Goal: Task Accomplishment & Management: Manage account settings

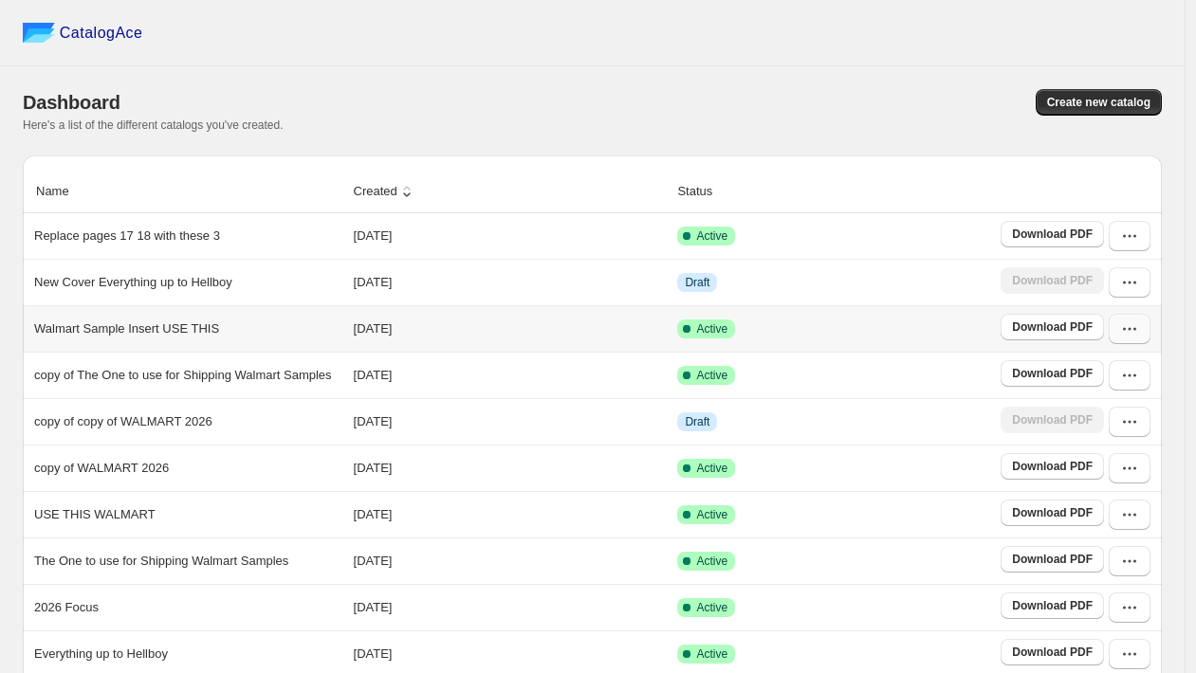
click at [1132, 337] on icon "button" at bounding box center [1129, 329] width 19 height 19
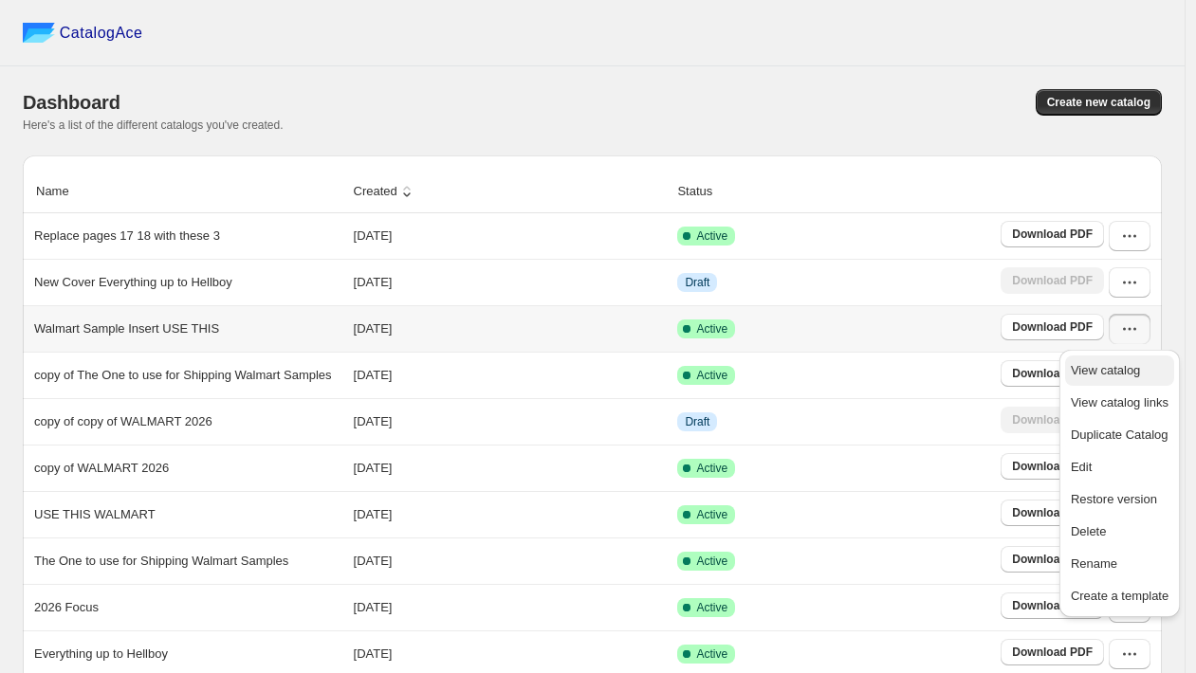
click at [1083, 363] on span "View catalog" at bounding box center [1104, 370] width 69 height 14
click at [934, 380] on td "Active" at bounding box center [832, 375] width 323 height 46
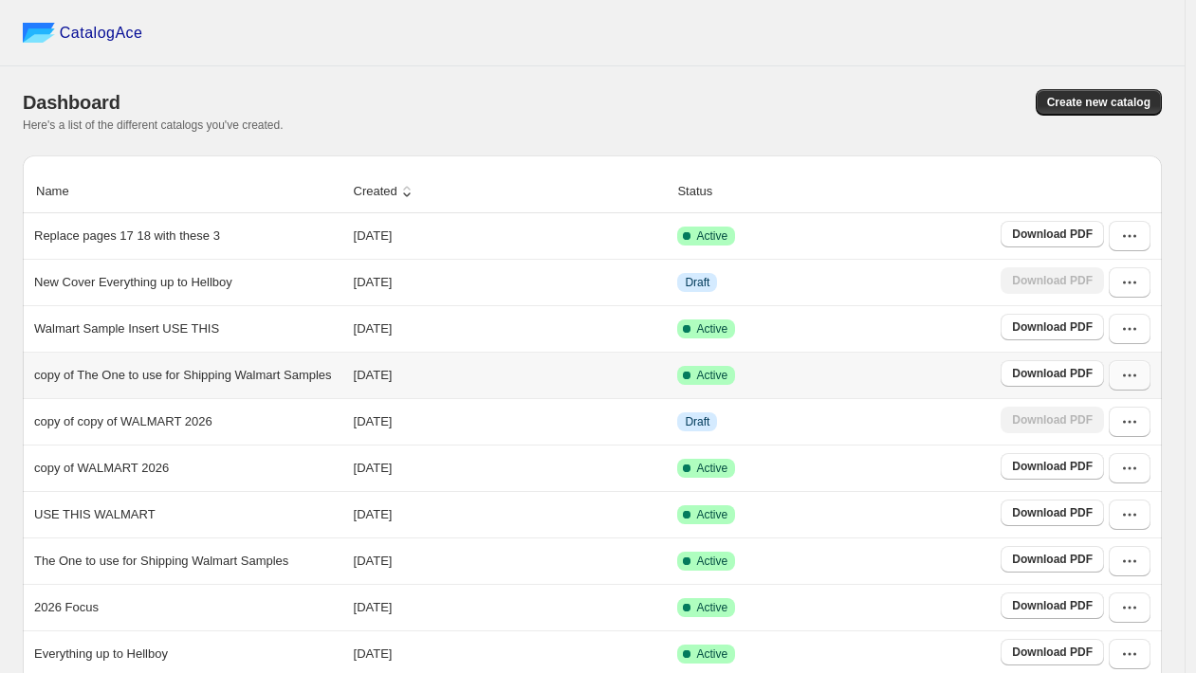
click at [1133, 381] on icon "button" at bounding box center [1129, 375] width 19 height 19
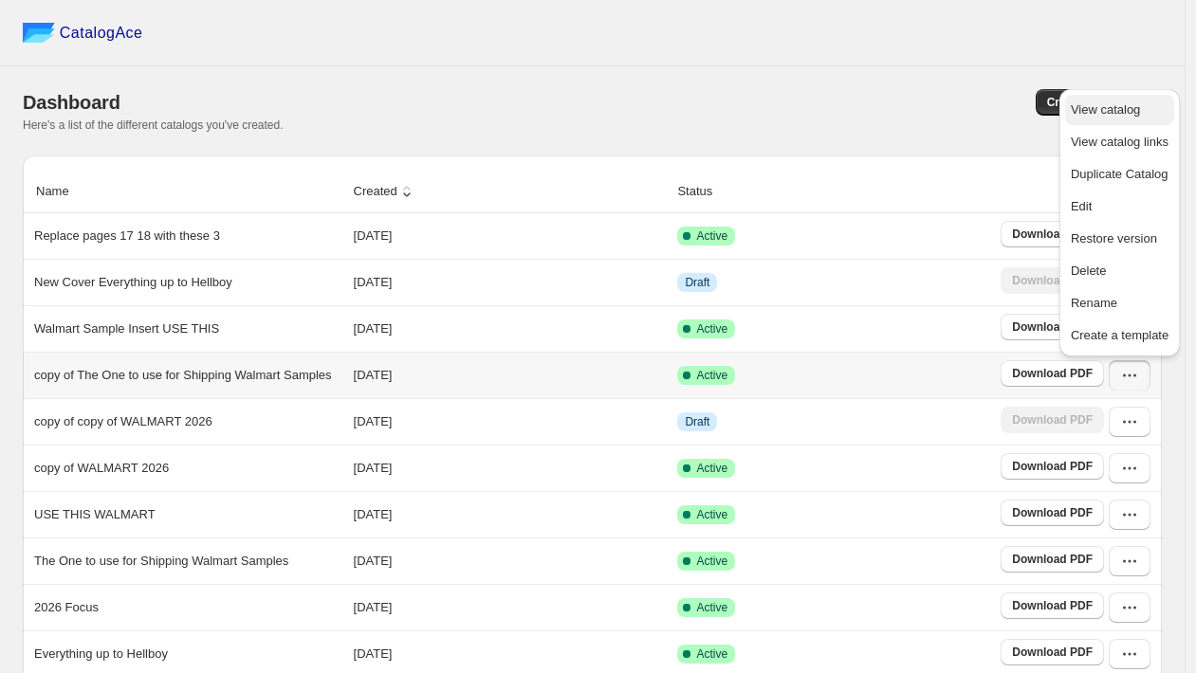
click at [1113, 104] on span "View catalog" at bounding box center [1104, 109] width 69 height 14
click at [1085, 135] on span "View catalog links" at bounding box center [1119, 142] width 98 height 14
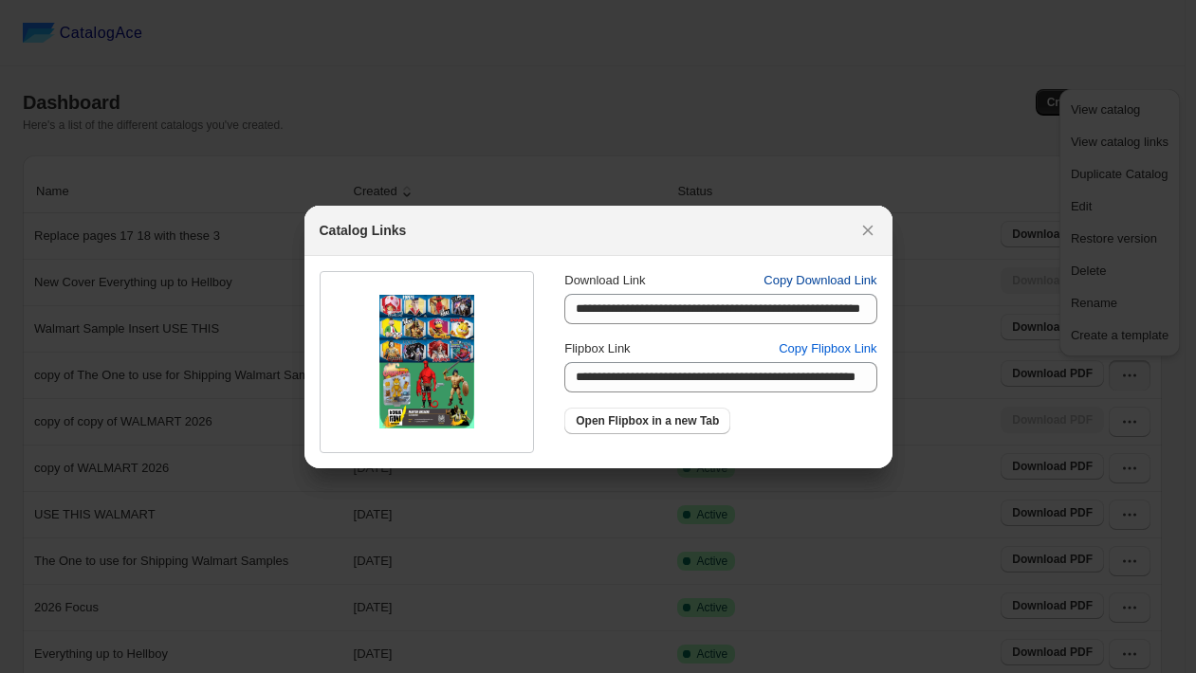
click at [785, 285] on span "Copy Download Link" at bounding box center [819, 280] width 113 height 19
click at [862, 231] on icon ":rv:" at bounding box center [867, 230] width 19 height 19
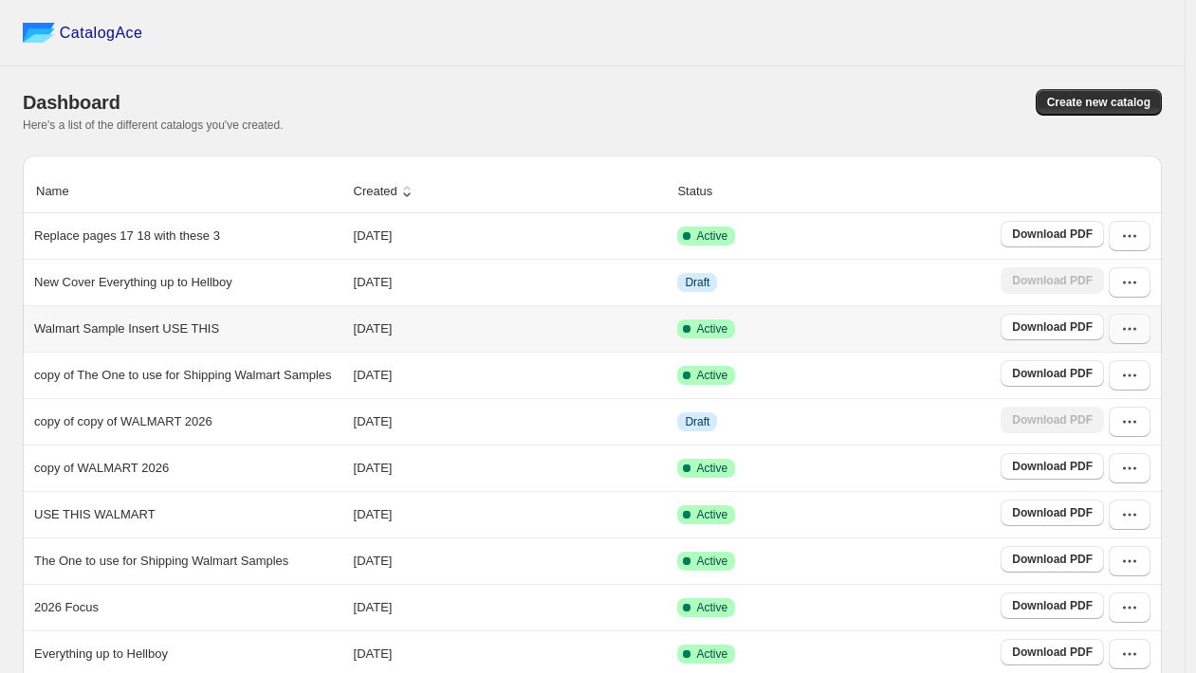
click at [1139, 334] on icon "button" at bounding box center [1129, 329] width 19 height 19
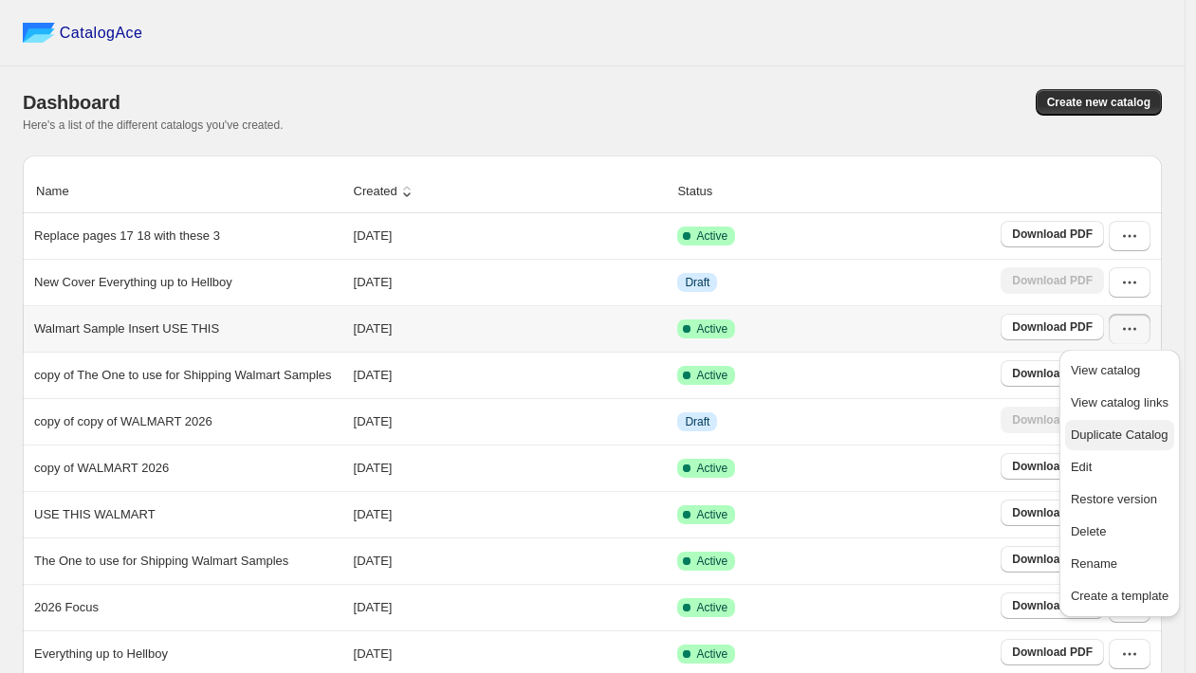
click at [1092, 437] on span "Duplicate Catalog" at bounding box center [1119, 435] width 98 height 14
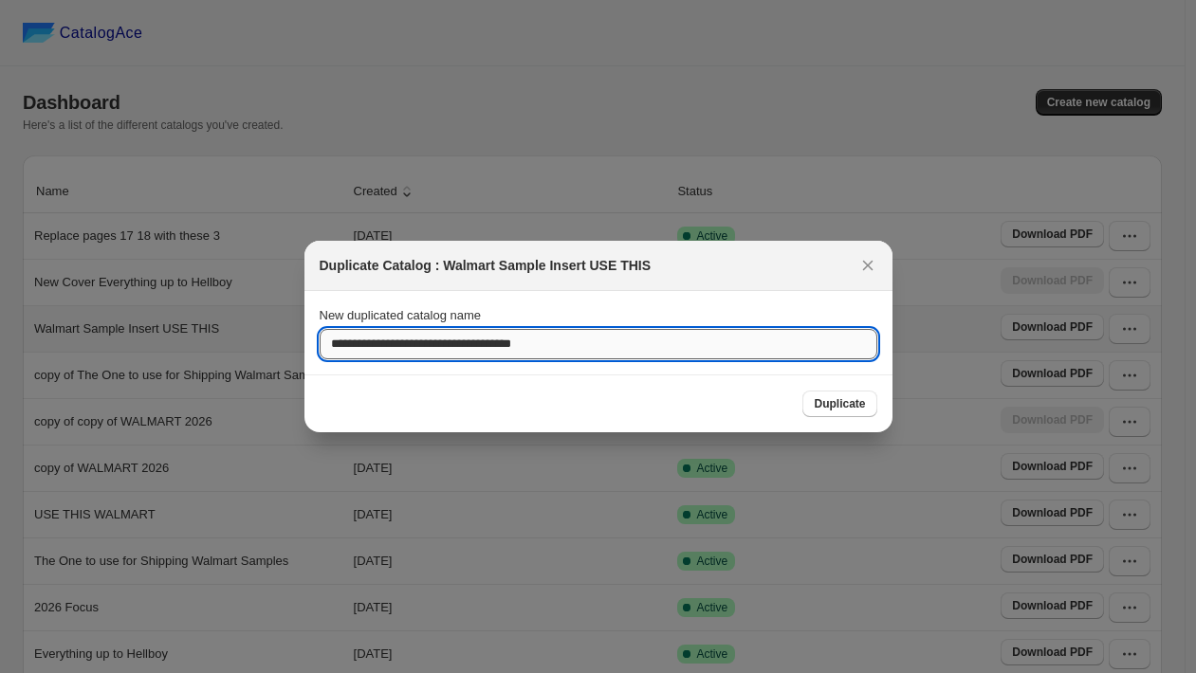
drag, startPoint x: 374, startPoint y: 346, endPoint x: 323, endPoint y: 347, distance: 50.3
click at [323, 347] on input "**********" at bounding box center [598, 344] width 557 height 30
drag, startPoint x: 558, startPoint y: 348, endPoint x: 470, endPoint y: 345, distance: 88.2
click at [470, 345] on input "**********" at bounding box center [598, 344] width 557 height 30
type input "**********"
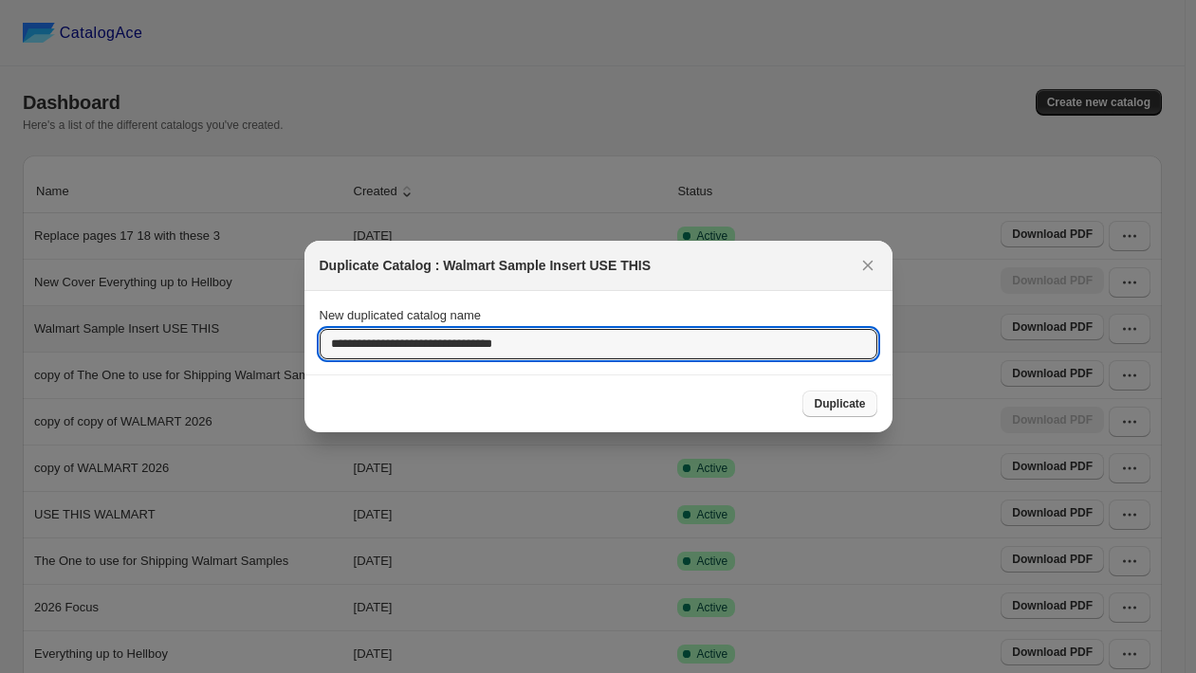
click at [826, 411] on button "Duplicate" at bounding box center [839, 404] width 74 height 27
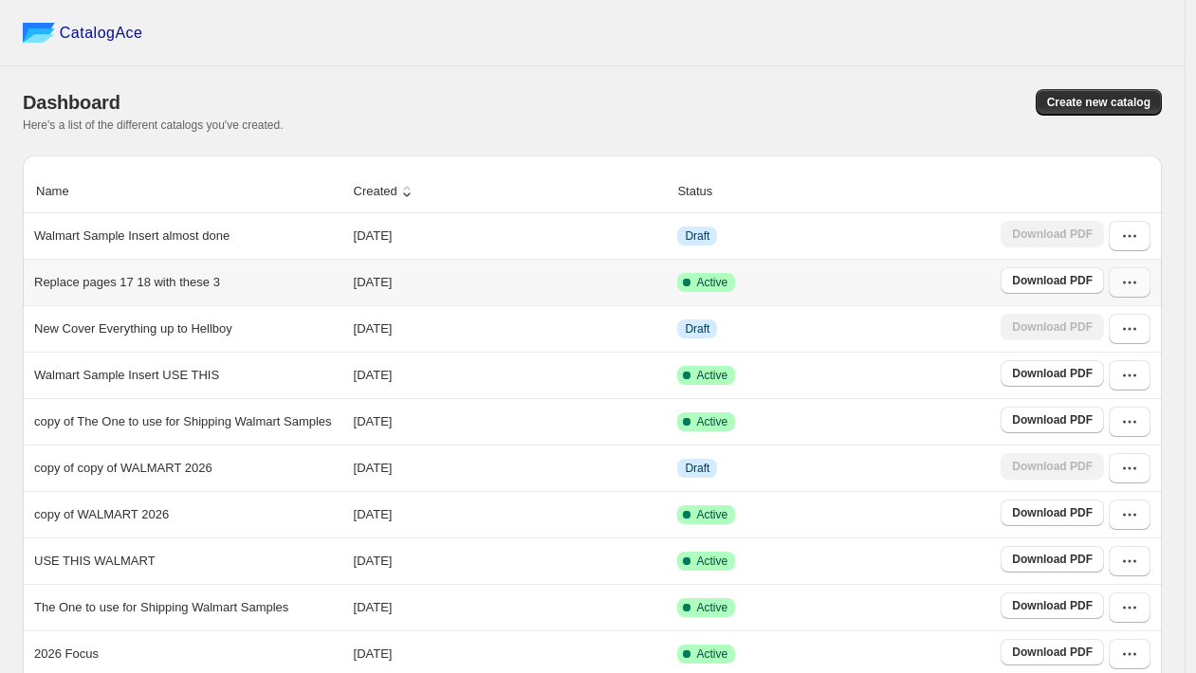
click at [1135, 292] on icon "button" at bounding box center [1129, 282] width 19 height 19
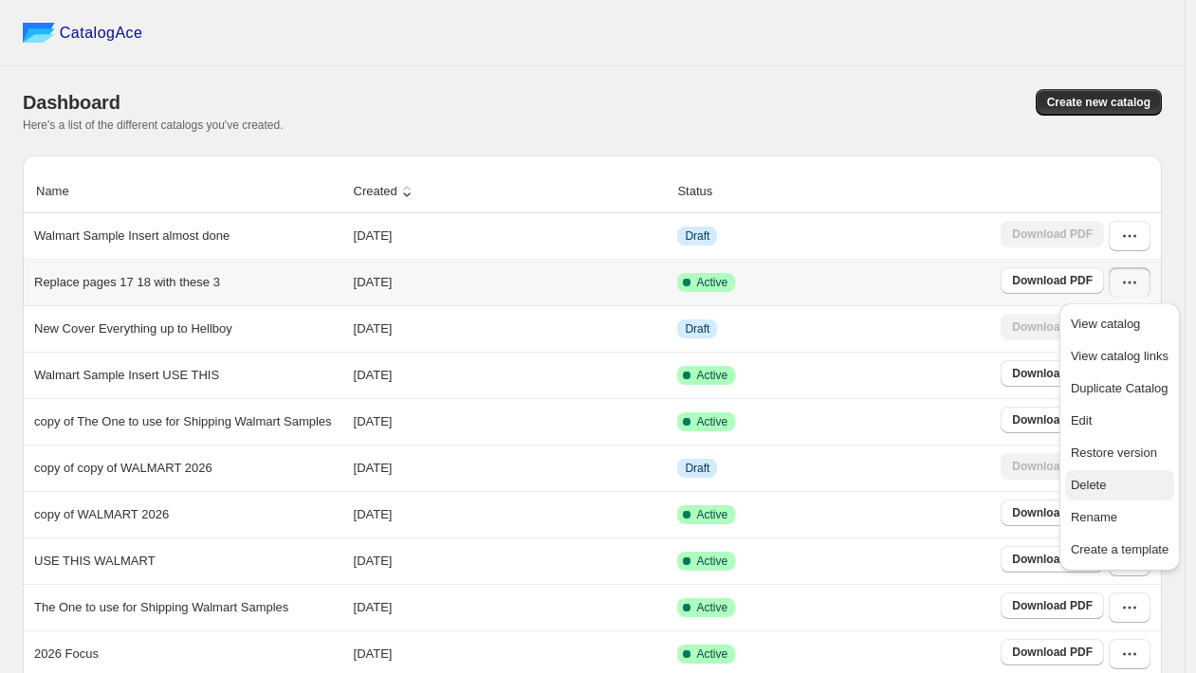
click at [1096, 476] on span "Delete" at bounding box center [1119, 485] width 98 height 19
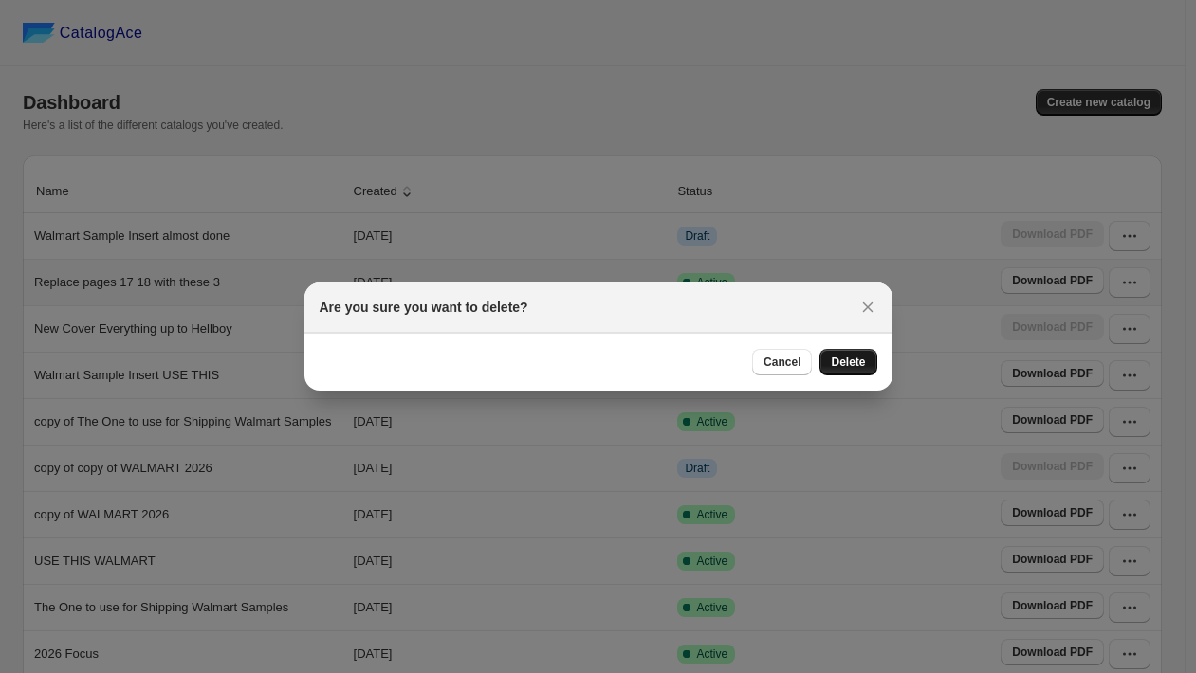
click at [855, 355] on span "Delete" at bounding box center [848, 362] width 34 height 15
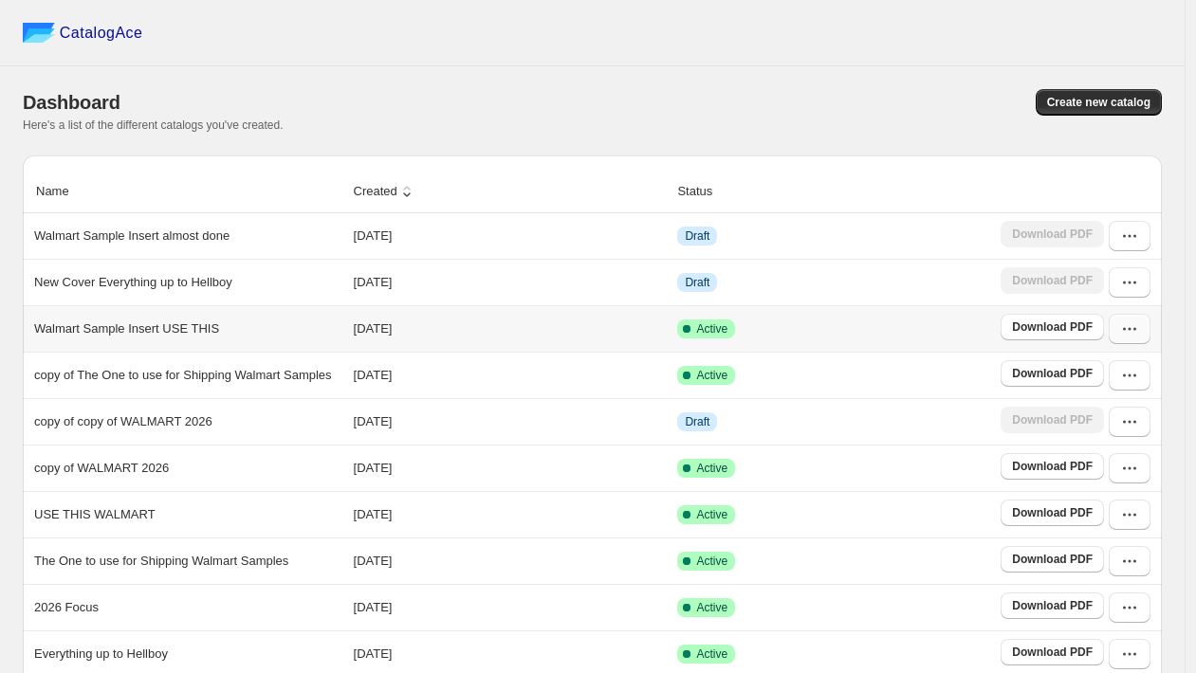
click at [1132, 338] on button "button" at bounding box center [1129, 329] width 42 height 30
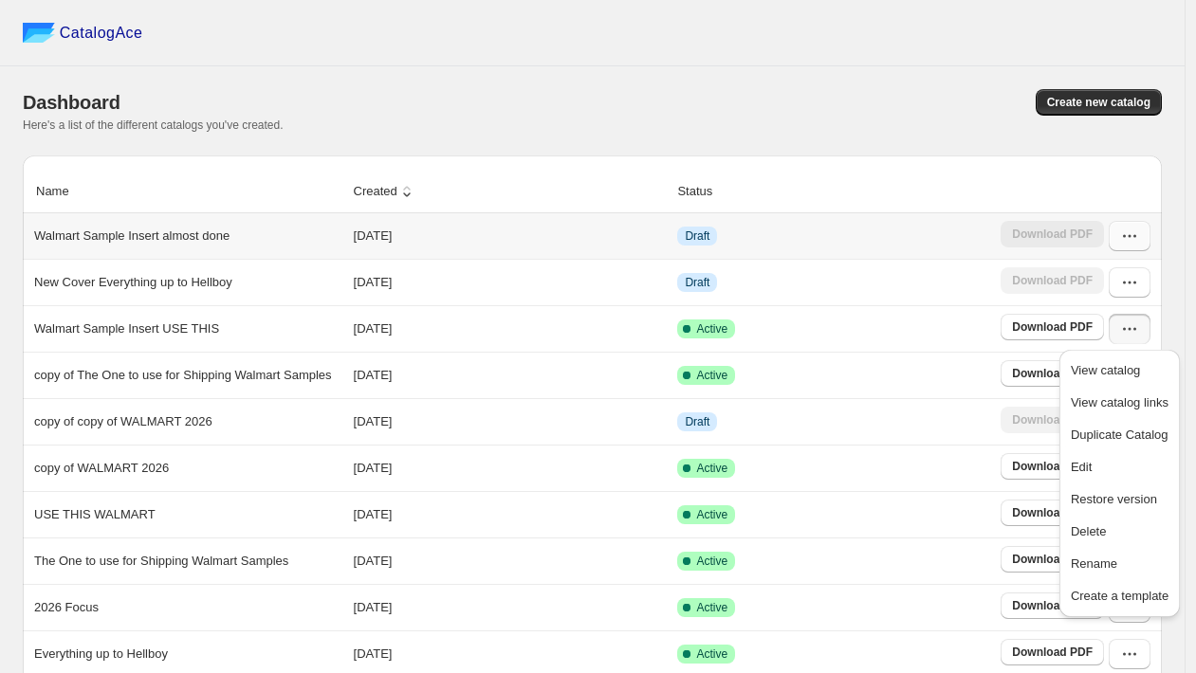
click at [1137, 243] on icon "button" at bounding box center [1129, 236] width 19 height 19
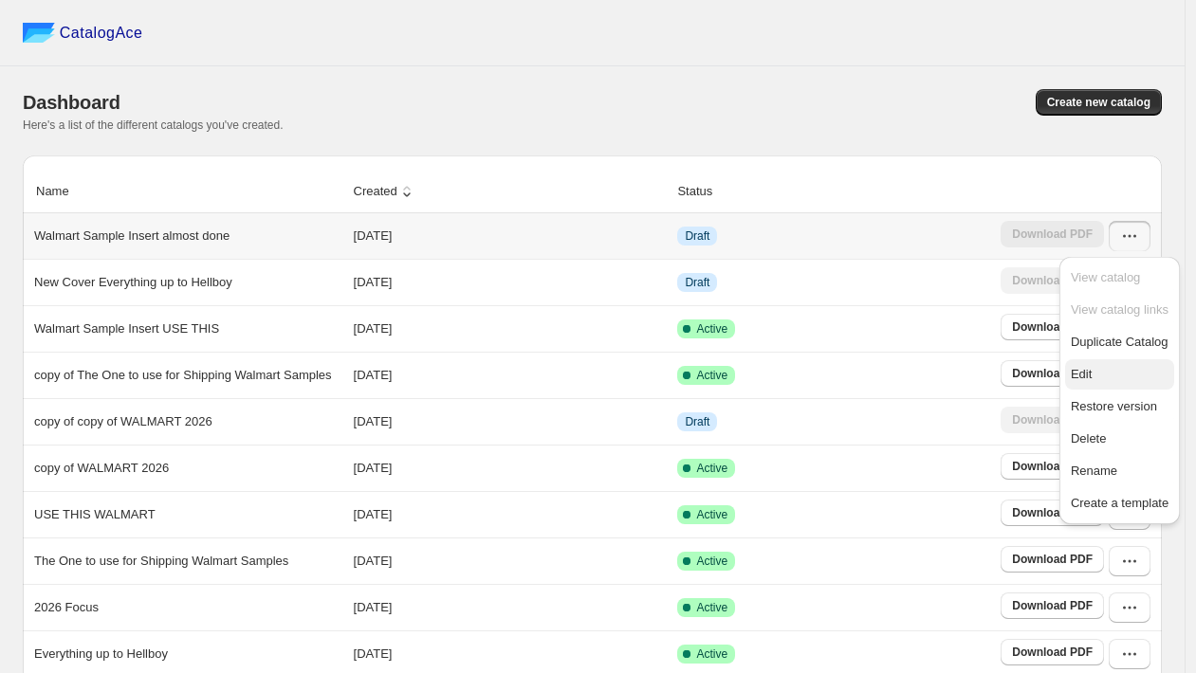
click at [1089, 367] on span "Edit" at bounding box center [1080, 374] width 21 height 14
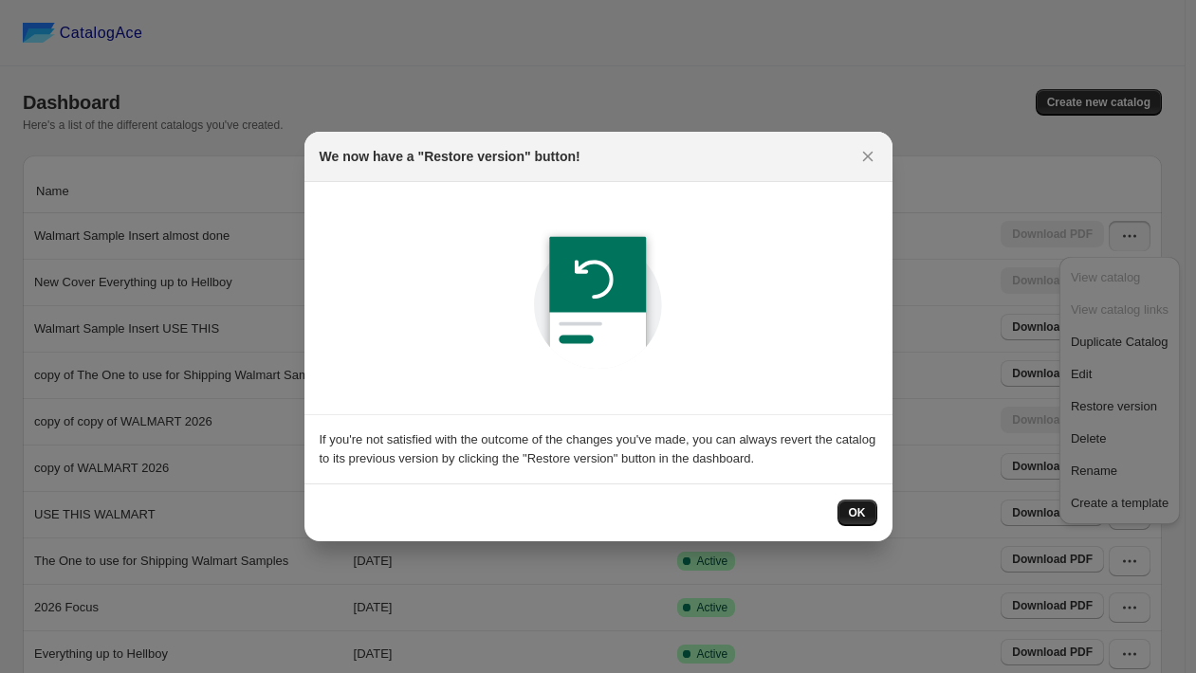
click at [844, 506] on button "OK" at bounding box center [857, 513] width 40 height 27
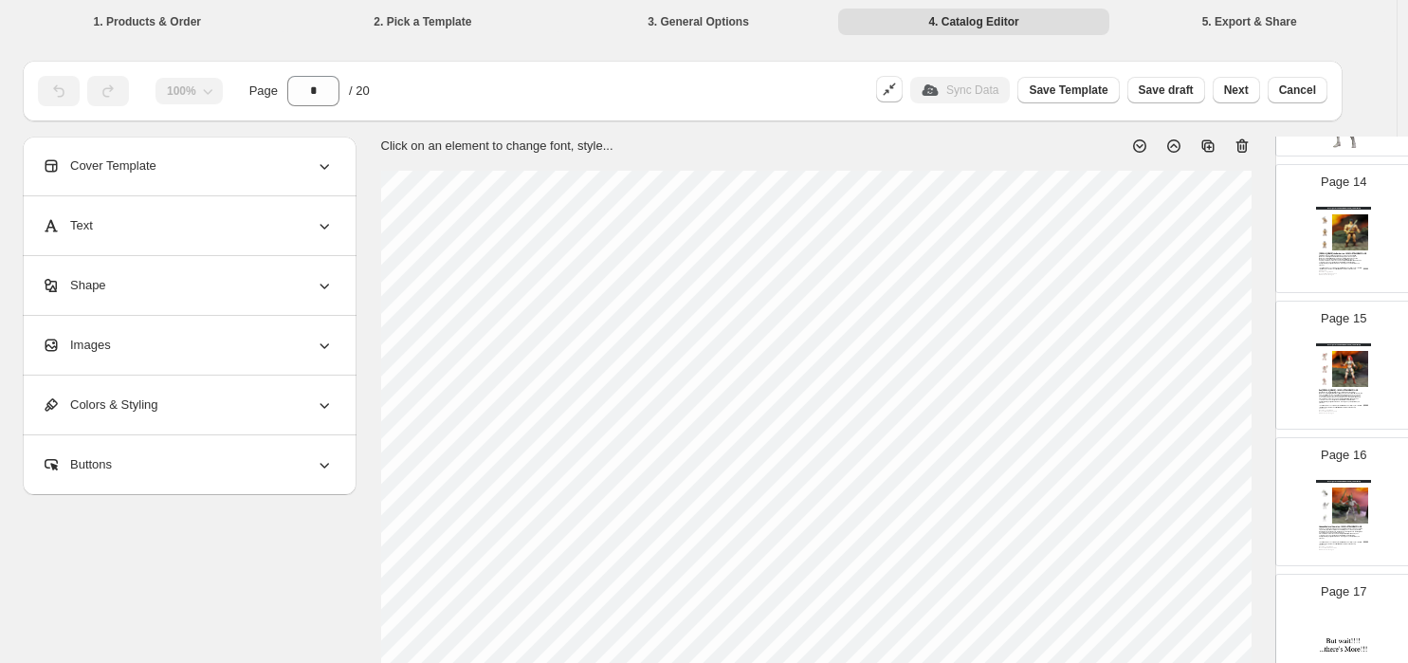
scroll to position [1708, 0]
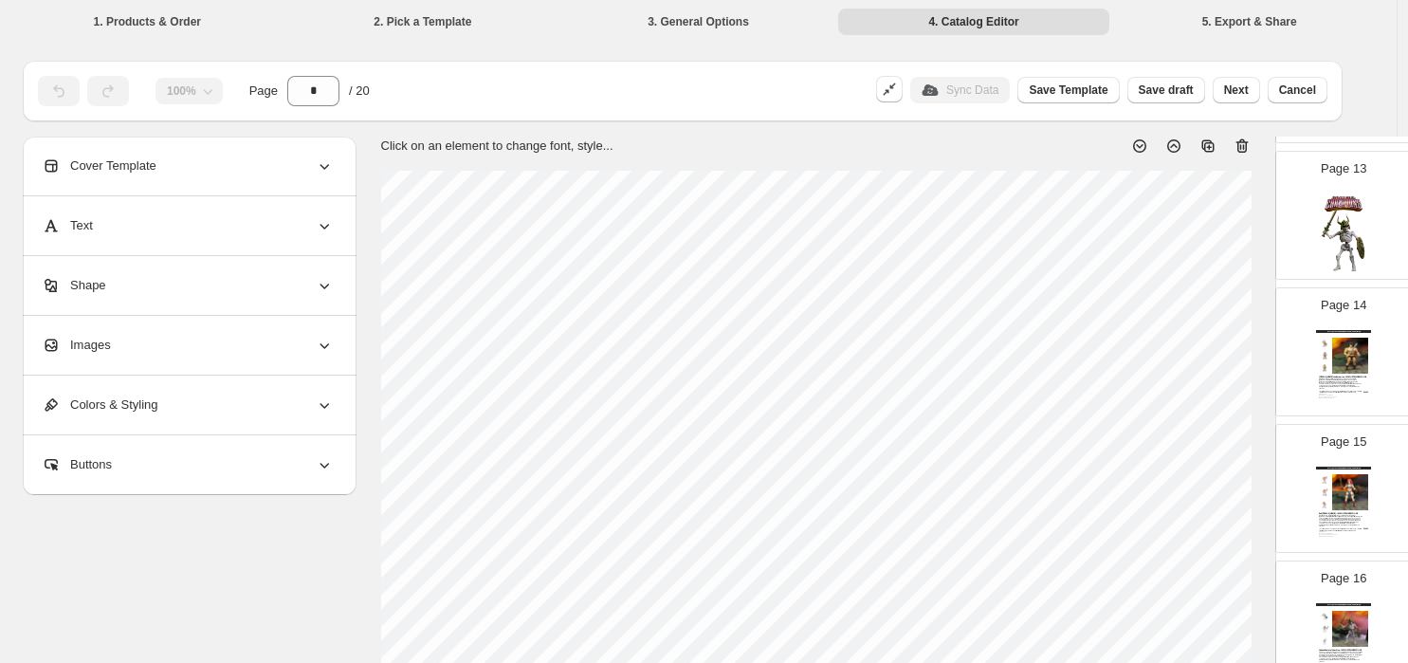
click at [1205, 250] on img at bounding box center [1343, 232] width 55 height 78
type input "**"
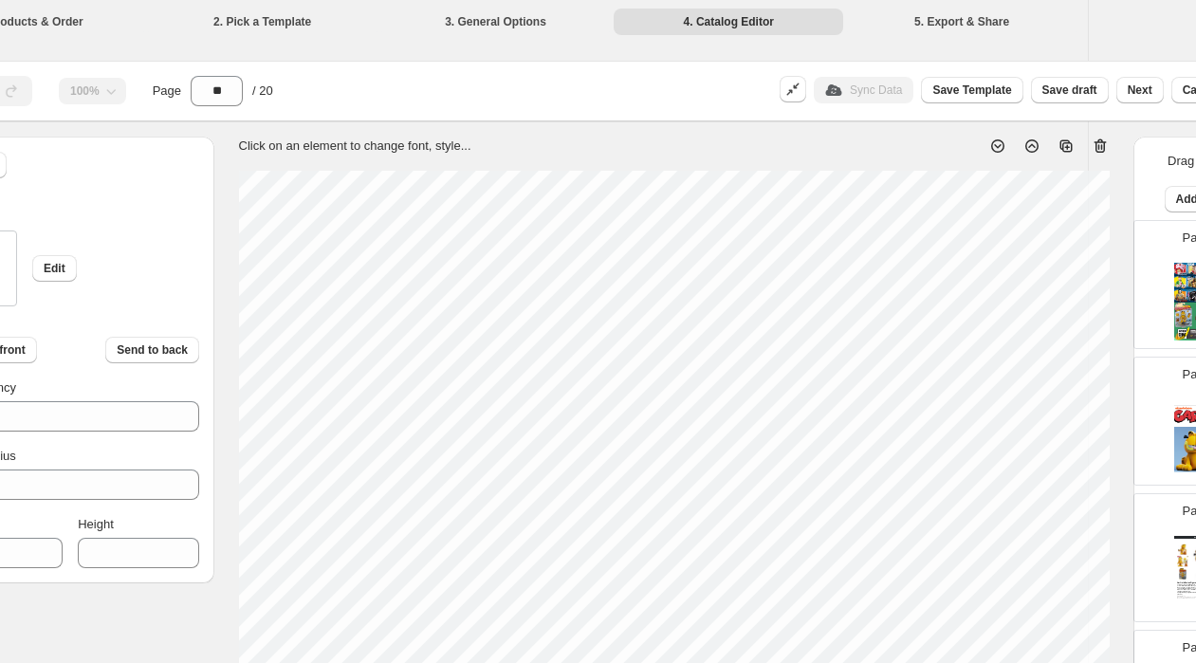
scroll to position [0, 171]
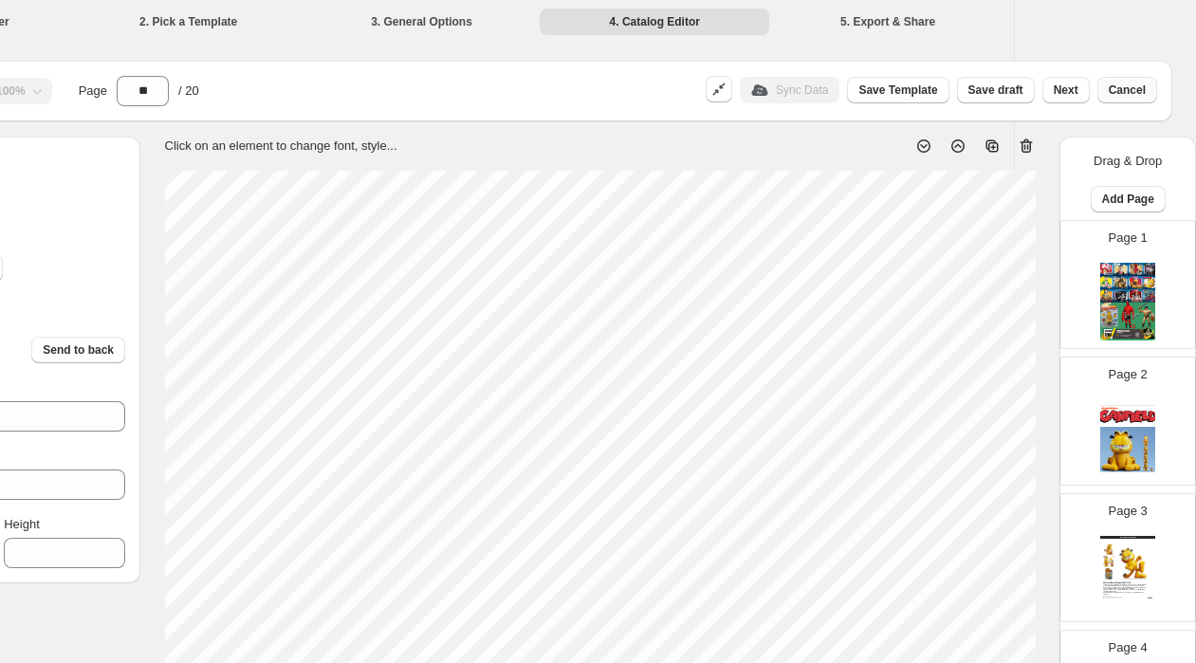
click at [1128, 92] on span "Cancel" at bounding box center [1126, 89] width 37 height 15
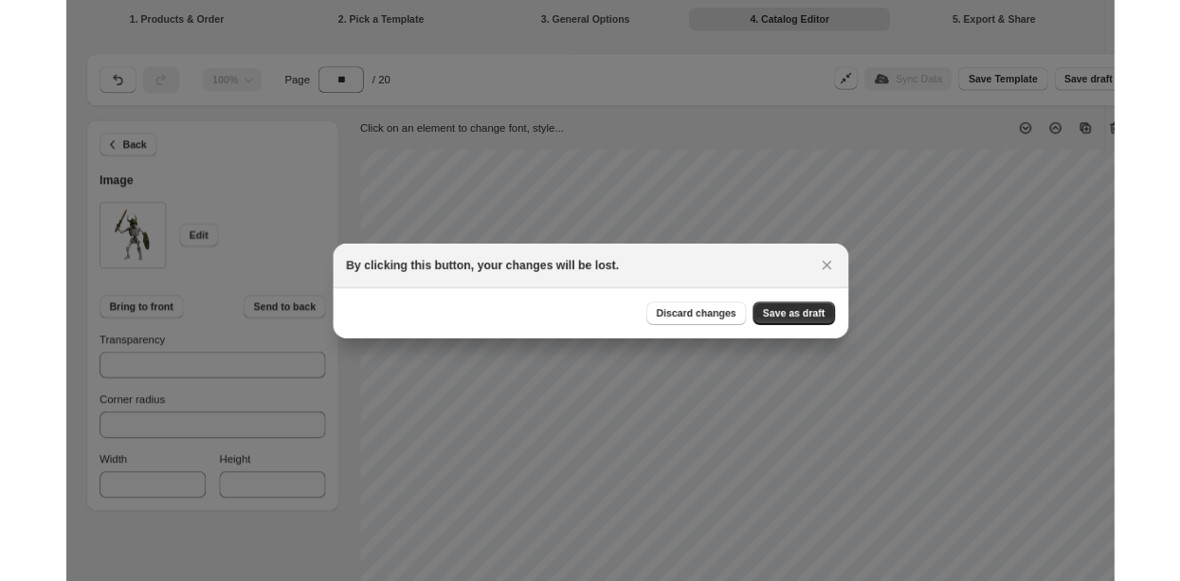
scroll to position [0, 0]
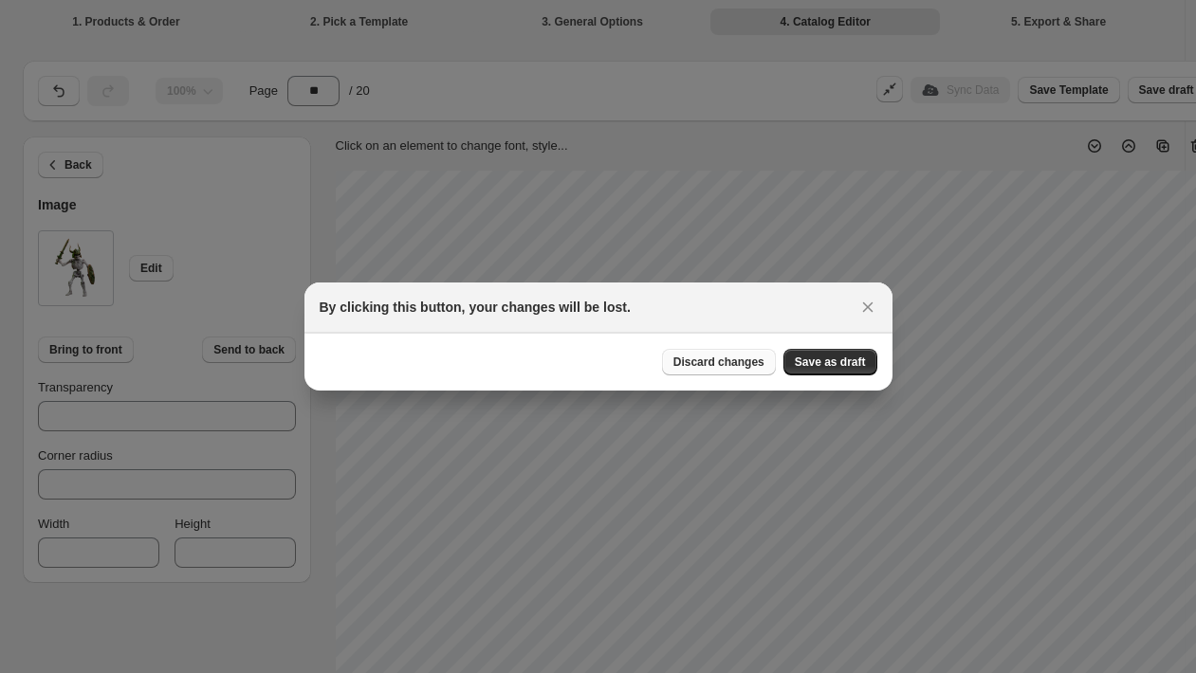
click at [725, 363] on span "Discard changes" at bounding box center [718, 362] width 91 height 15
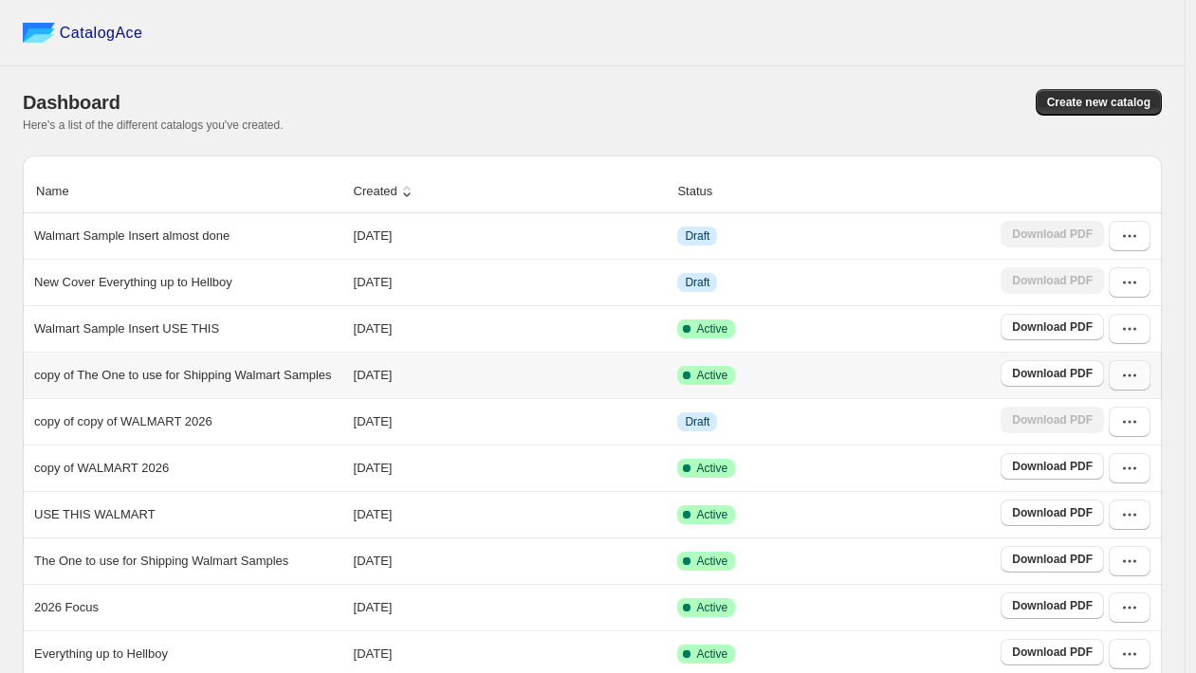
click at [1133, 384] on icon "button" at bounding box center [1129, 375] width 19 height 19
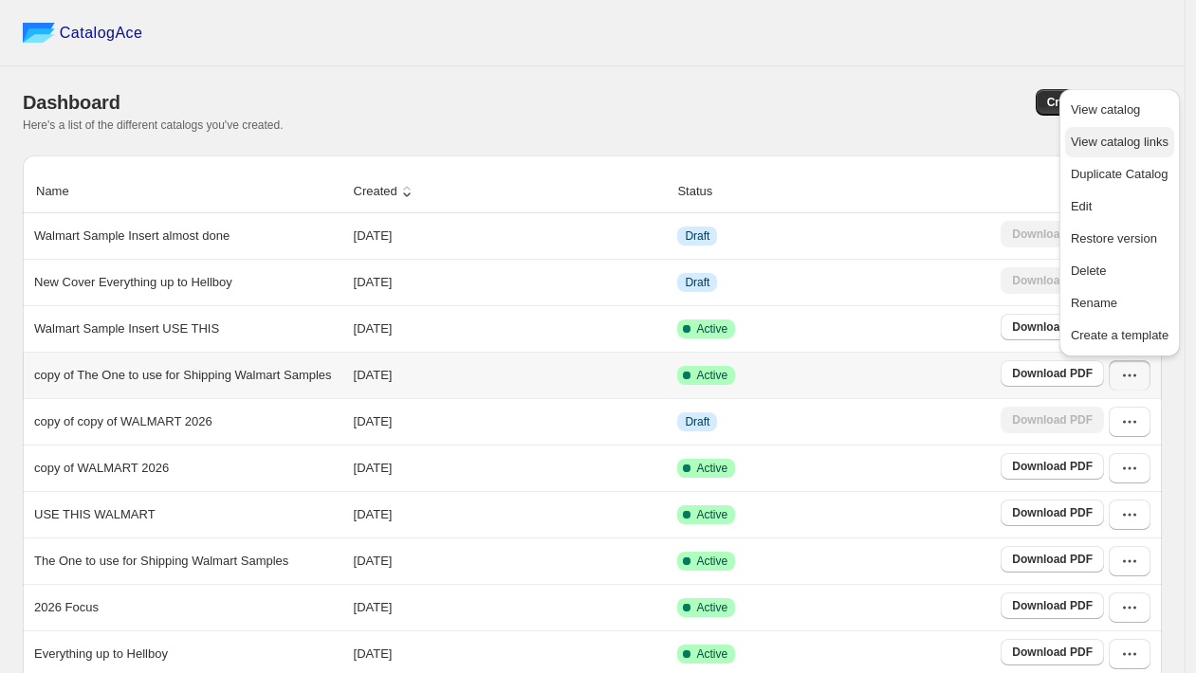
click at [1115, 143] on span "View catalog links" at bounding box center [1119, 142] width 98 height 14
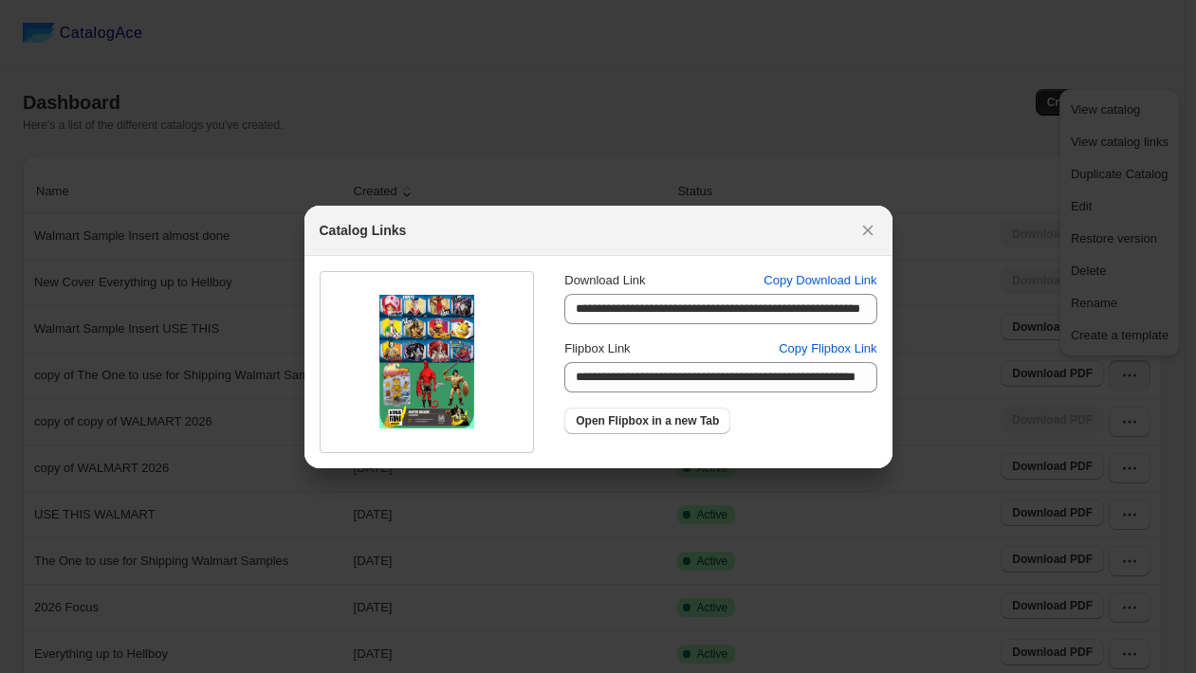
click at [943, 83] on div at bounding box center [598, 336] width 1196 height 673
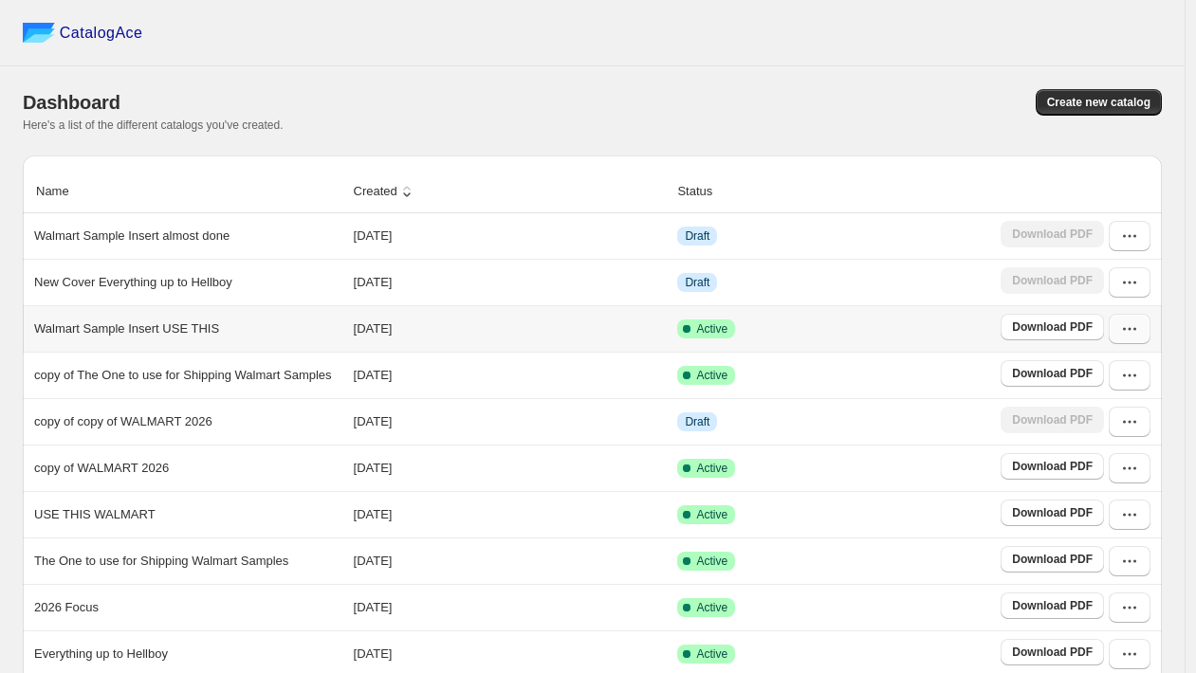
click at [1136, 337] on icon "button" at bounding box center [1129, 329] width 19 height 19
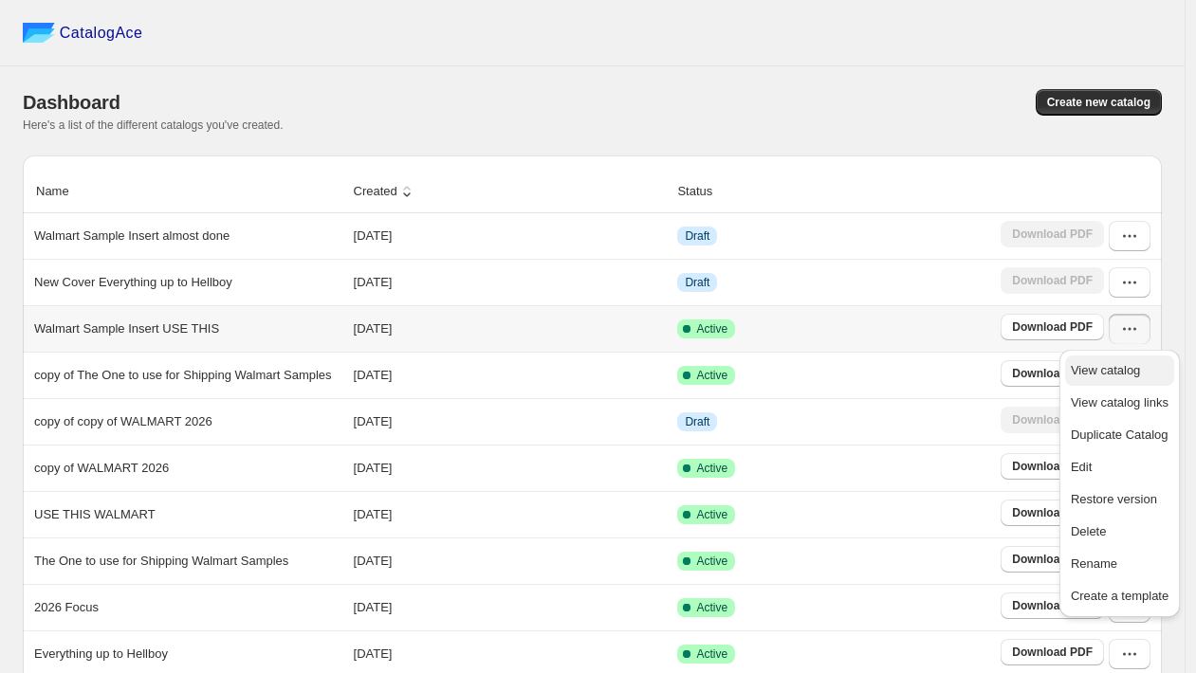
click at [1127, 357] on button "View catalog" at bounding box center [1119, 371] width 109 height 30
click at [895, 100] on div "Create new catalog" at bounding box center [873, 102] width 576 height 27
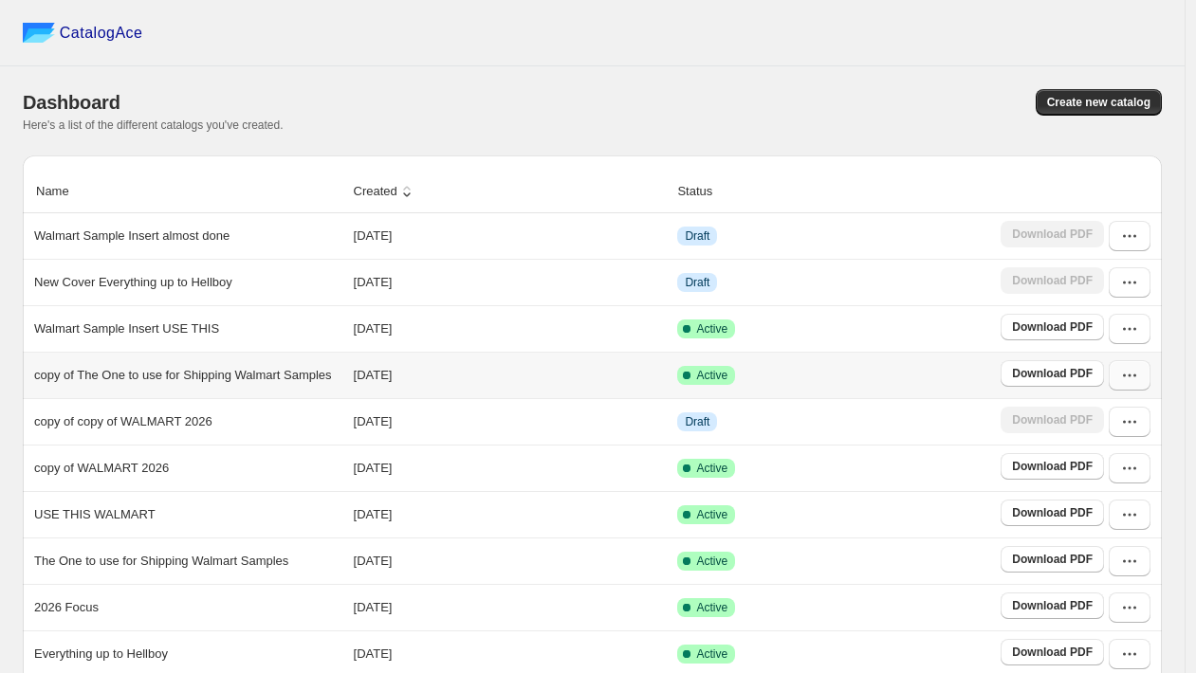
click at [1142, 386] on button "button" at bounding box center [1129, 375] width 42 height 30
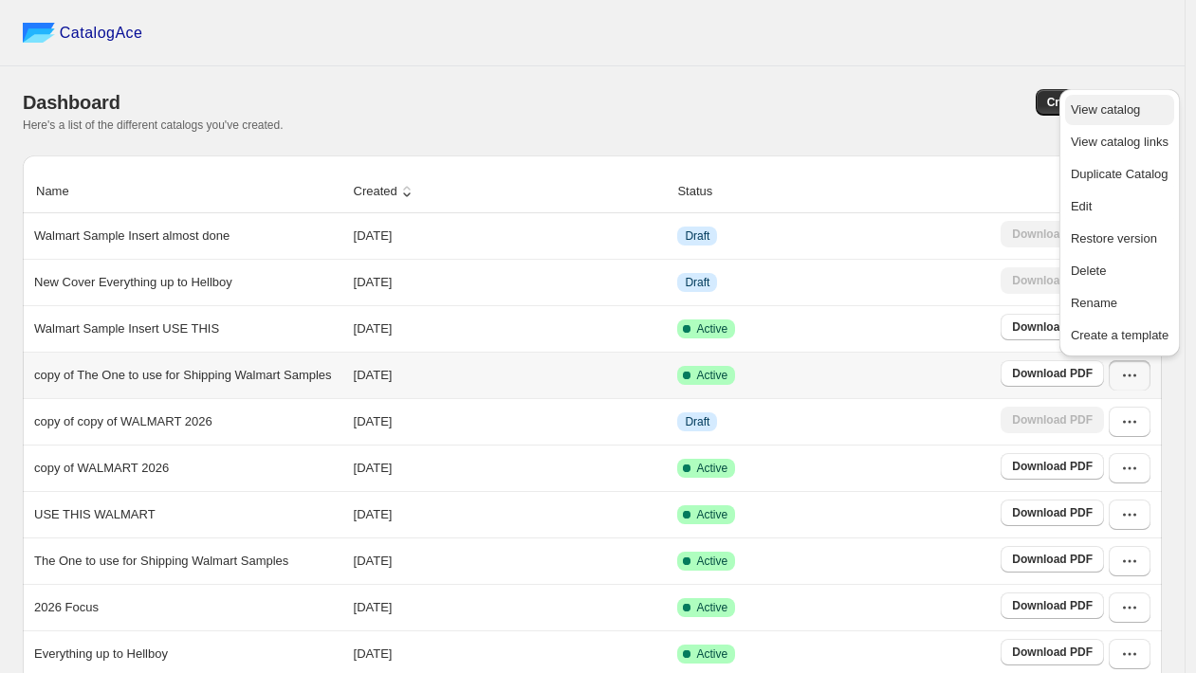
click at [1087, 122] on button "View catalog" at bounding box center [1119, 110] width 109 height 30
click at [878, 29] on div "CatalogAce" at bounding box center [592, 33] width 1184 height 66
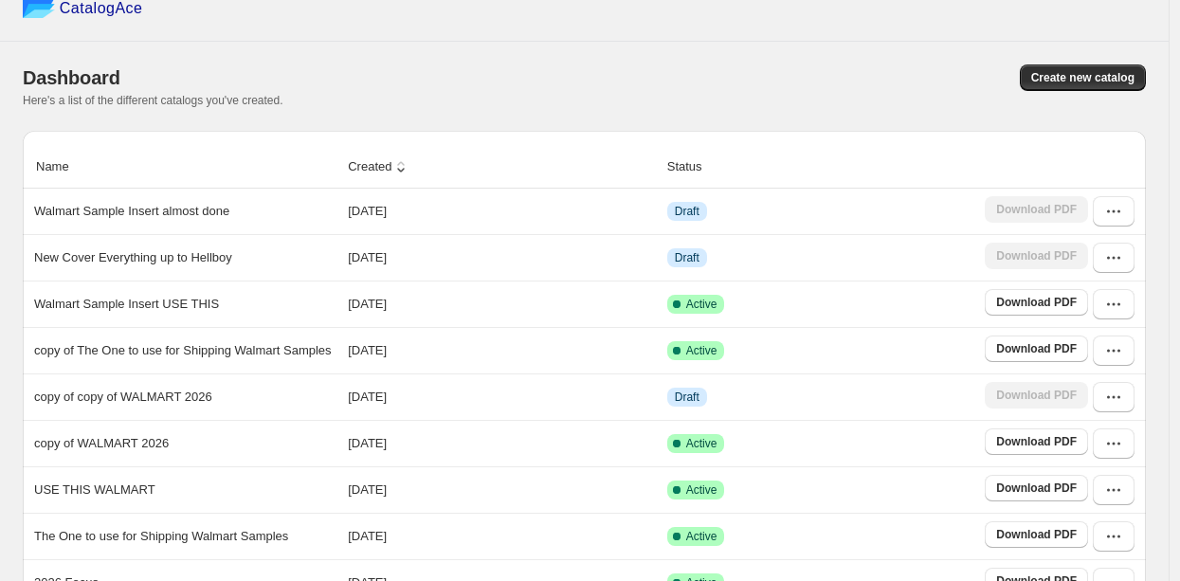
scroll to position [26, 0]
click at [1119, 359] on icon "button" at bounding box center [1114, 349] width 19 height 19
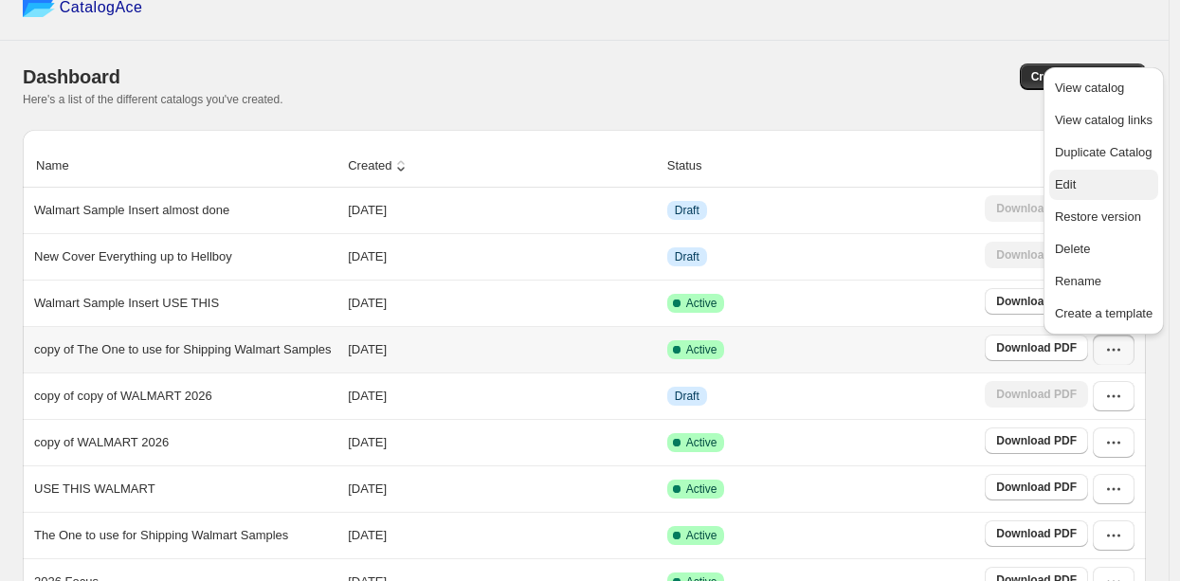
click at [1080, 182] on span "Edit" at bounding box center [1104, 184] width 98 height 19
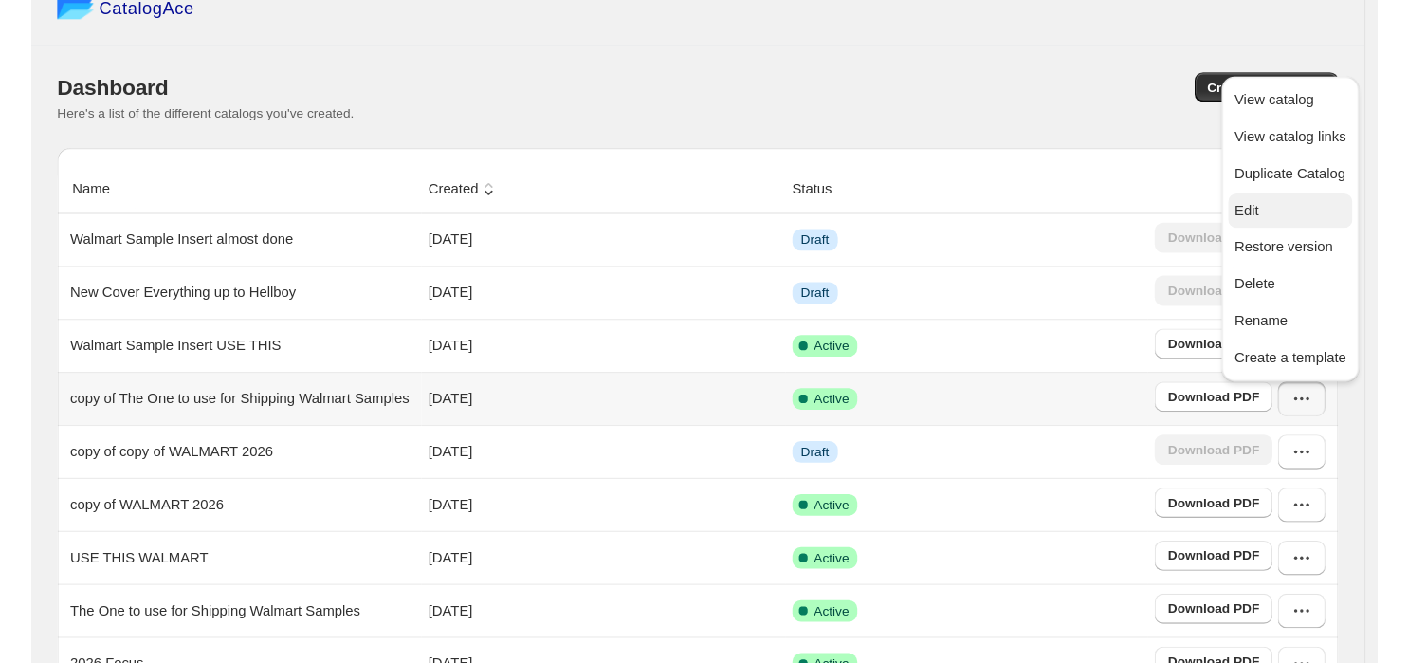
scroll to position [0, 0]
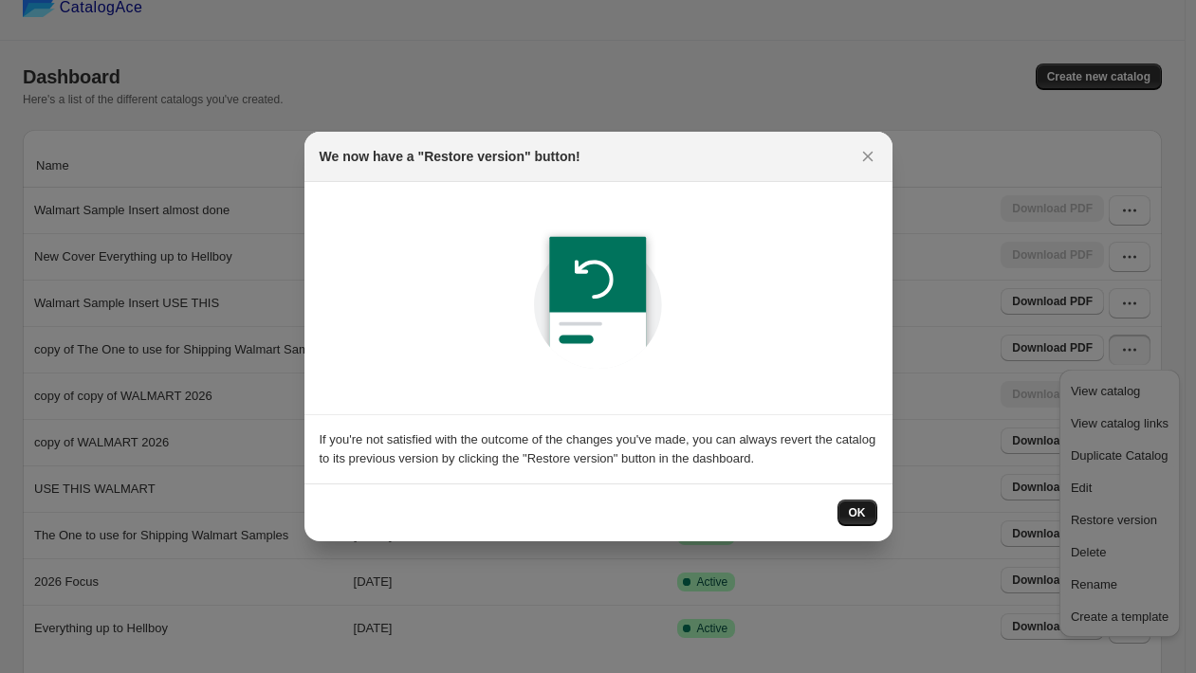
click at [859, 508] on span "OK" at bounding box center [857, 512] width 17 height 15
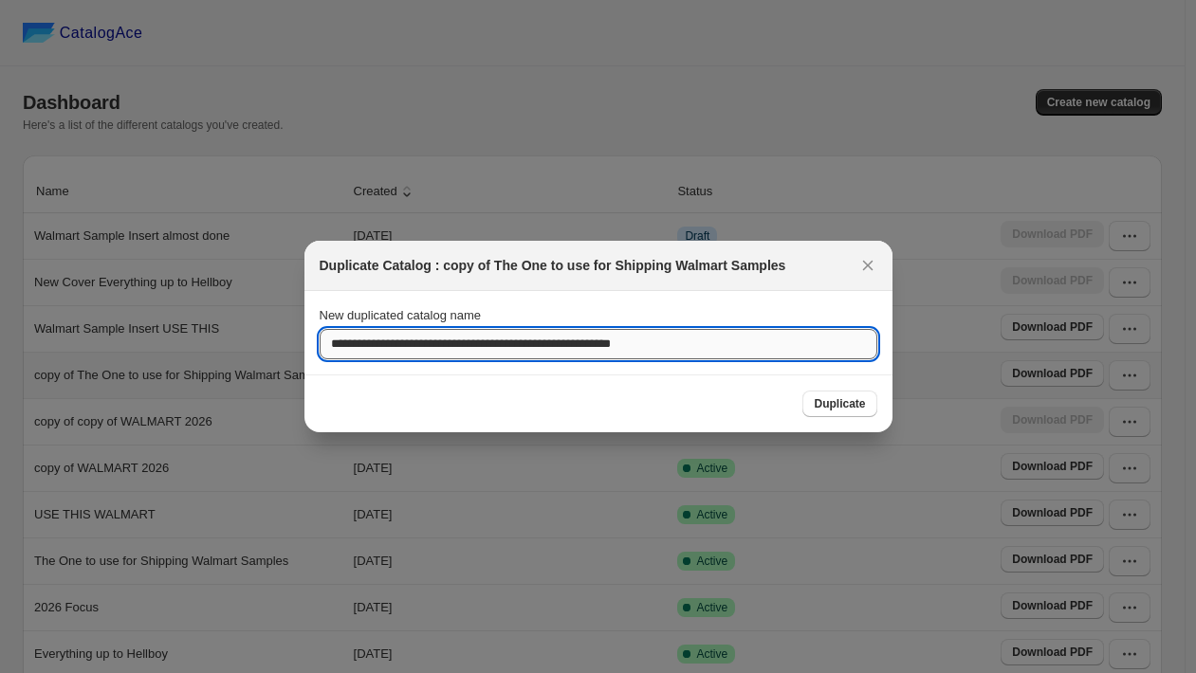
drag, startPoint x: 426, startPoint y: 345, endPoint x: 324, endPoint y: 344, distance: 101.5
click at [324, 344] on input "**********" at bounding box center [598, 344] width 557 height 30
type input "**********"
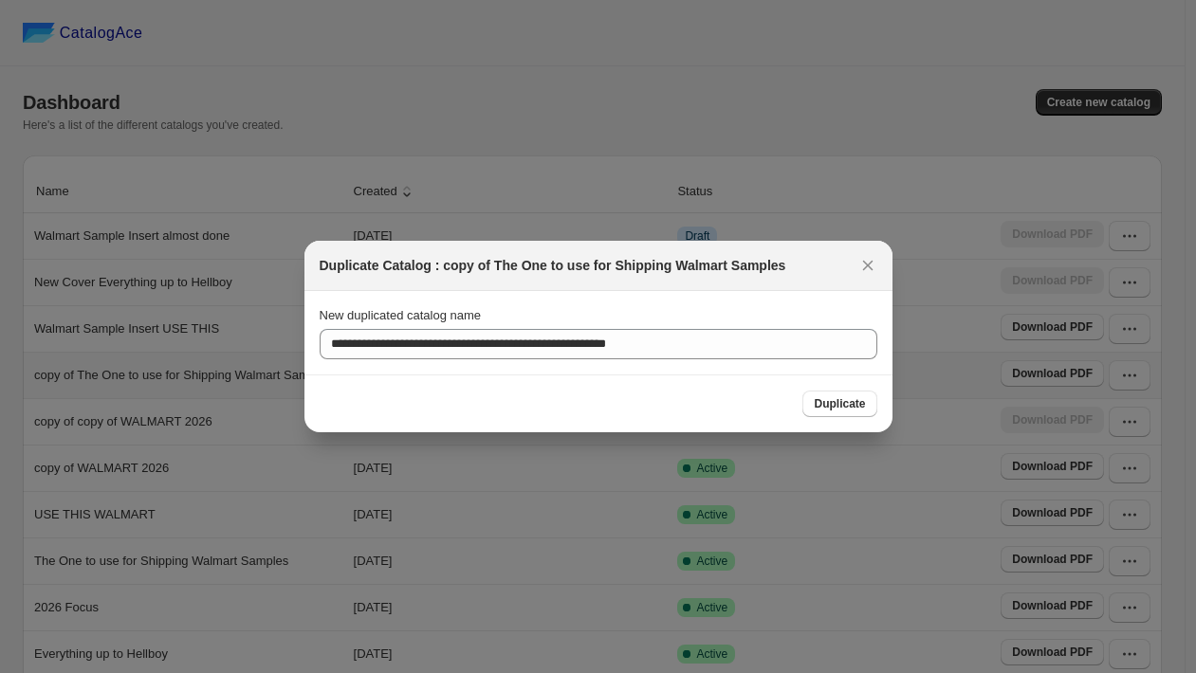
click at [814, 406] on span "Duplicate" at bounding box center [838, 403] width 51 height 15
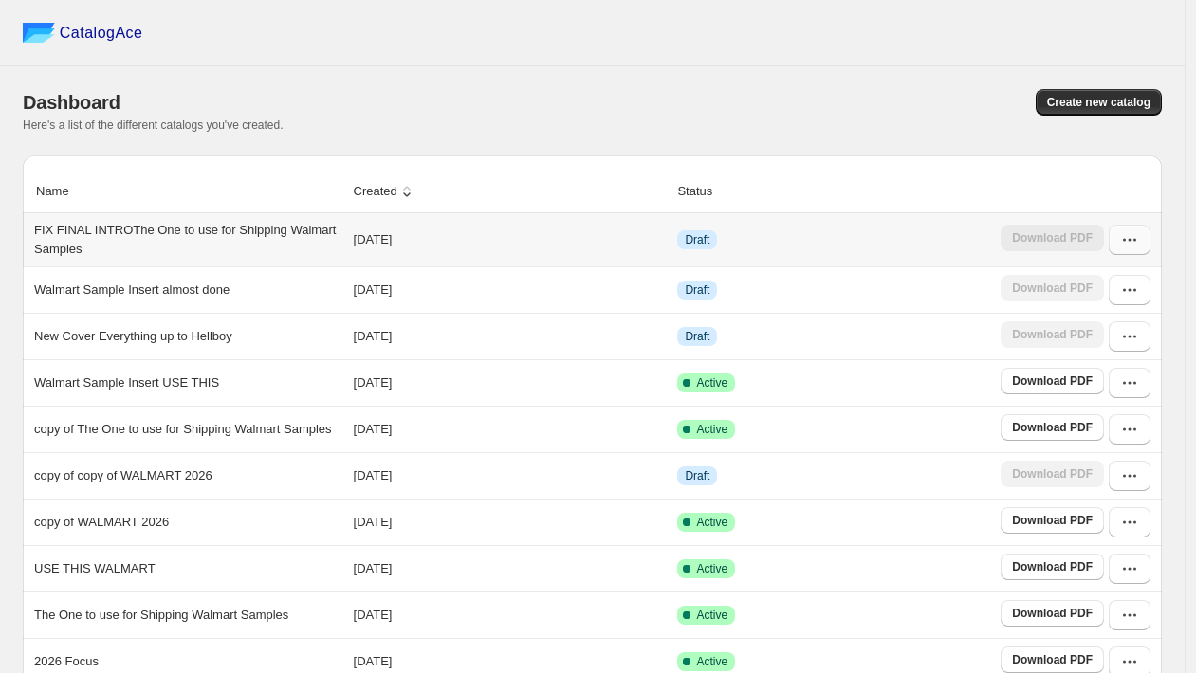
click at [1141, 252] on button "button" at bounding box center [1129, 240] width 42 height 30
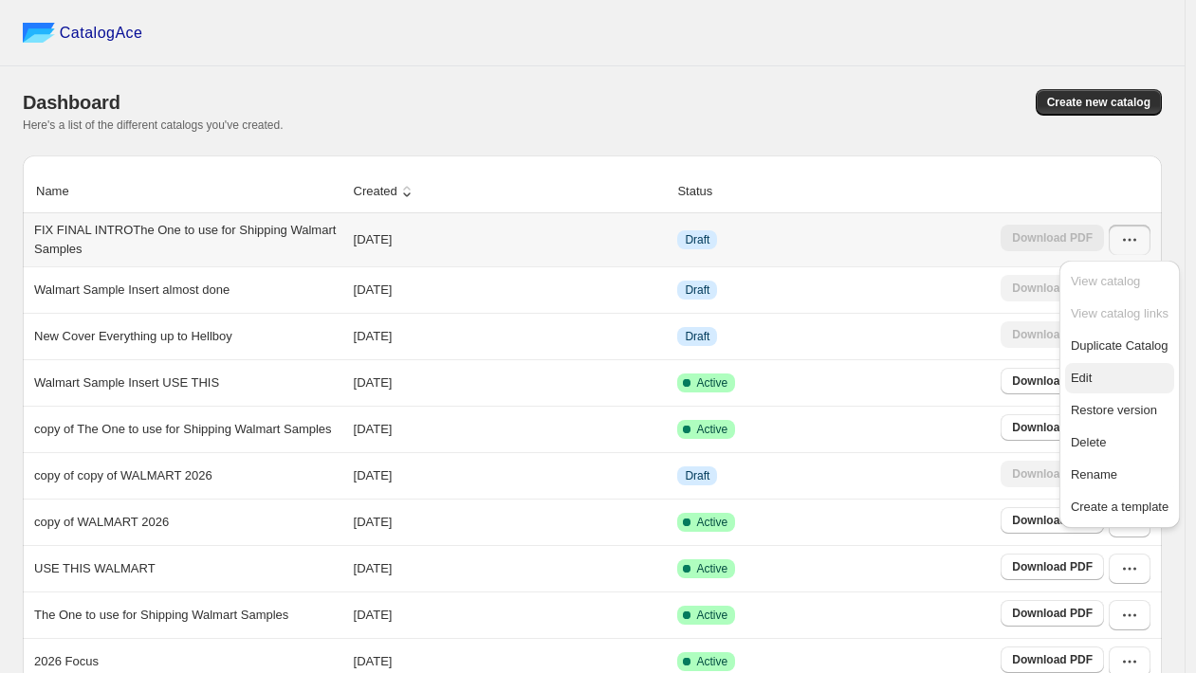
click at [1108, 369] on span "Edit" at bounding box center [1119, 378] width 98 height 19
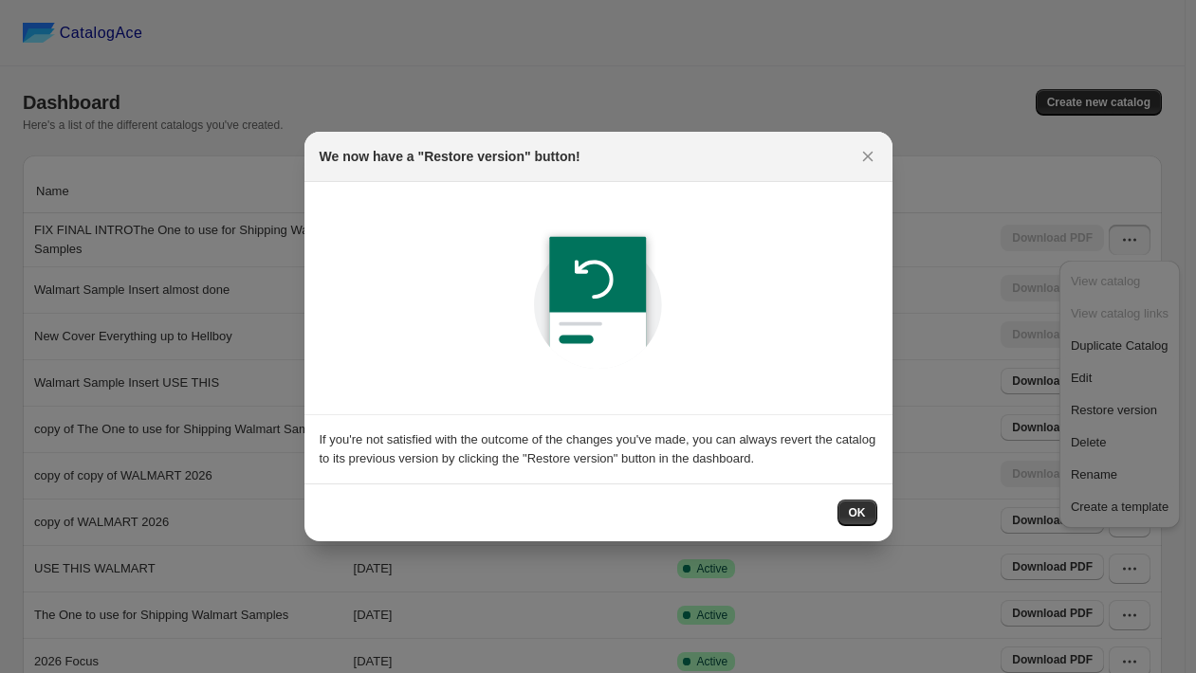
click at [860, 497] on div "OK" at bounding box center [598, 513] width 588 height 58
click at [858, 504] on button "OK" at bounding box center [857, 513] width 40 height 27
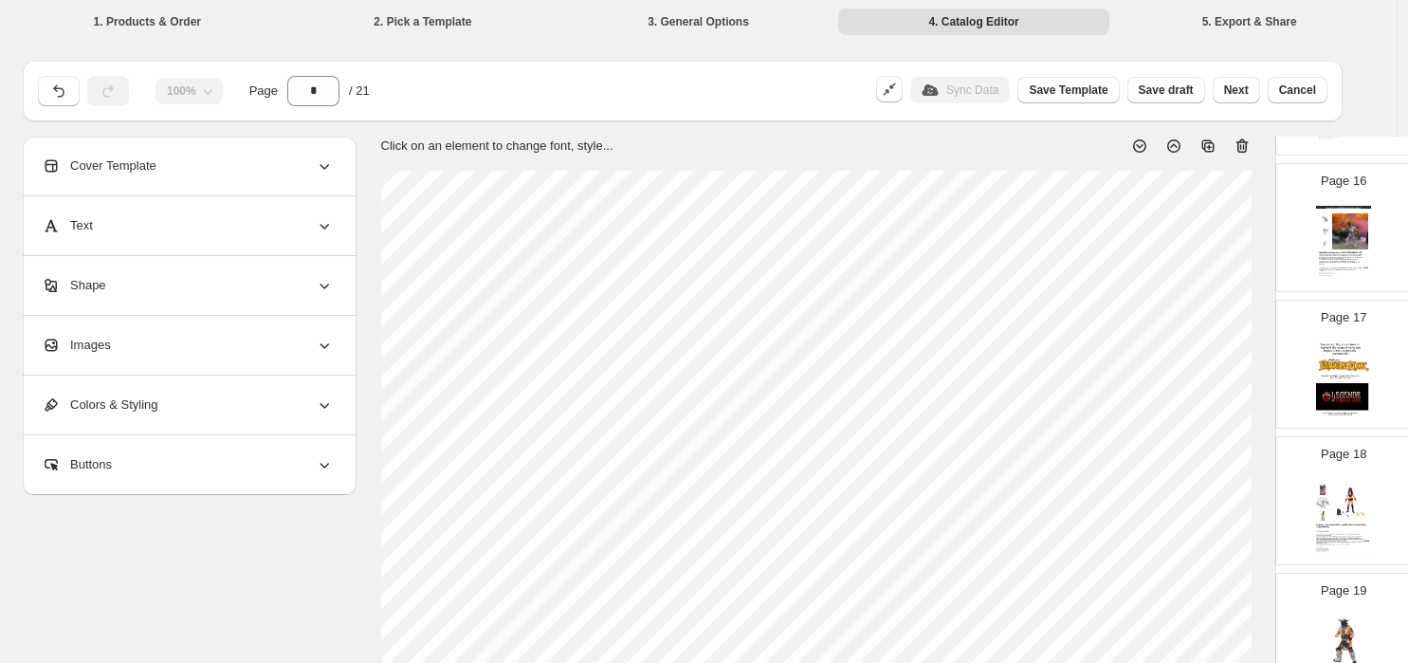
scroll to position [2143, 0]
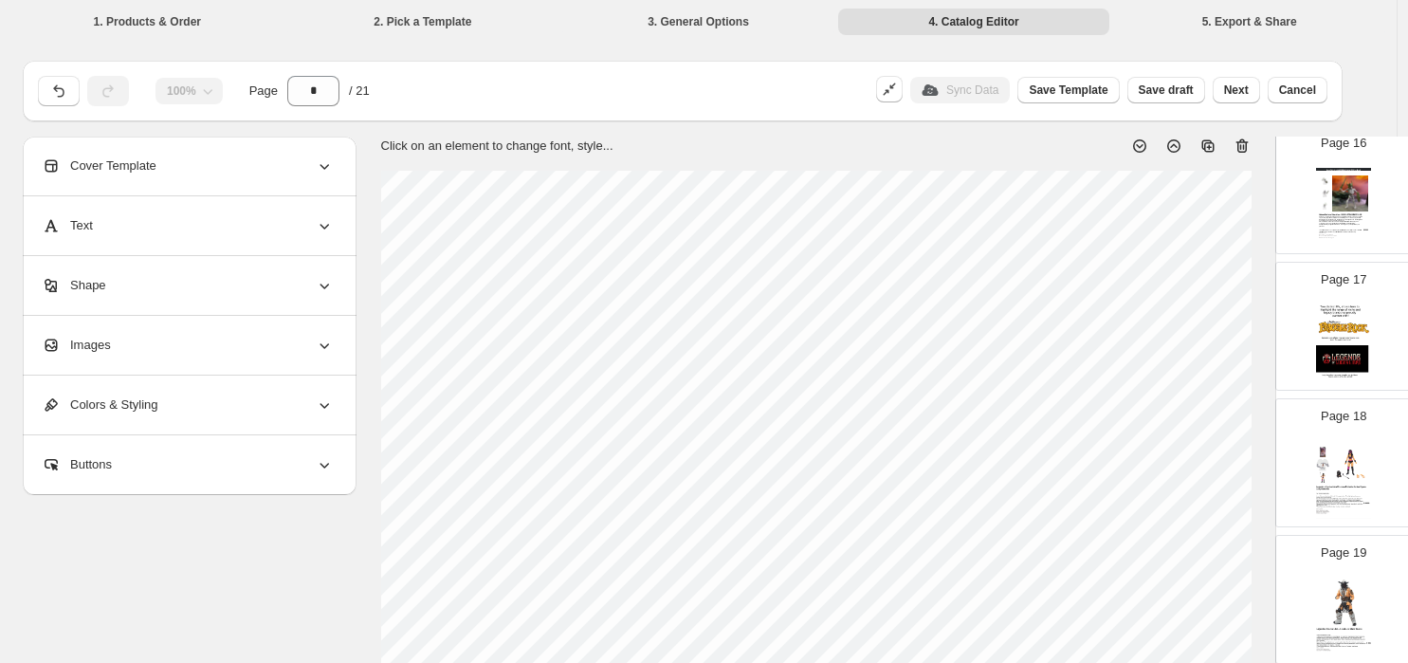
click at [1195, 340] on img at bounding box center [1343, 343] width 55 height 78
type input "**"
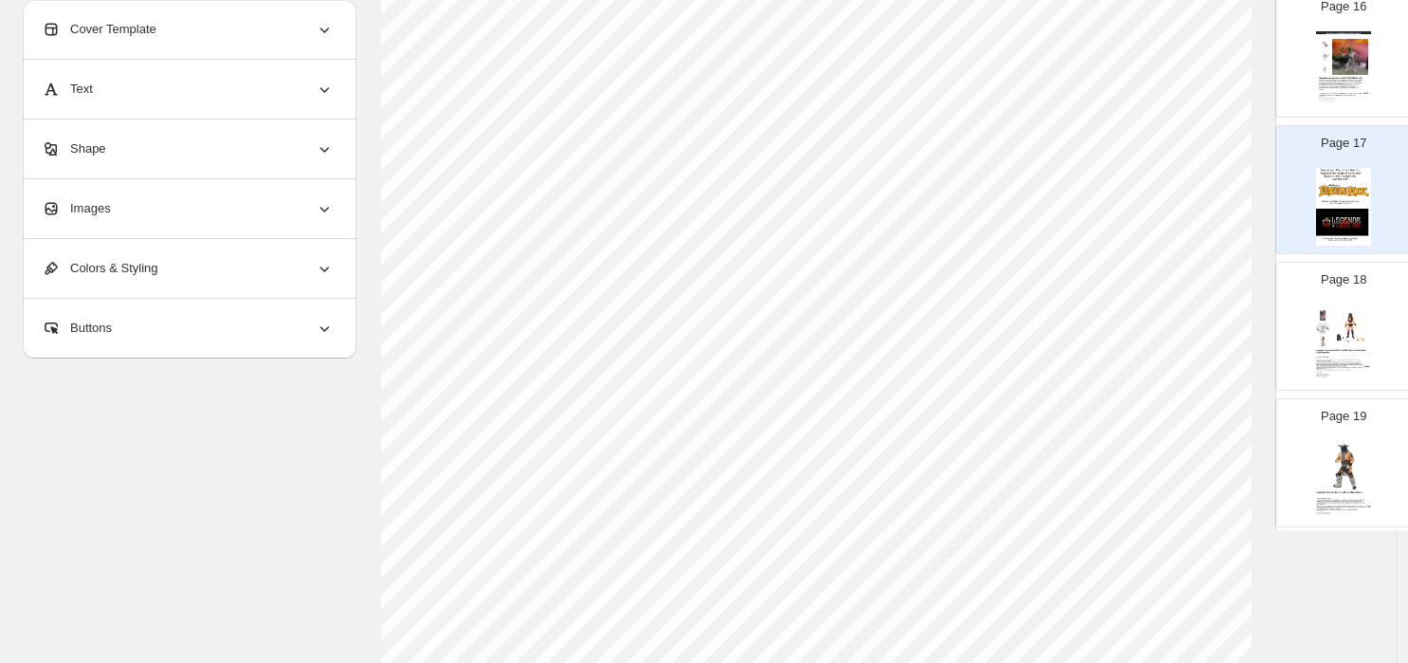
scroll to position [280, 0]
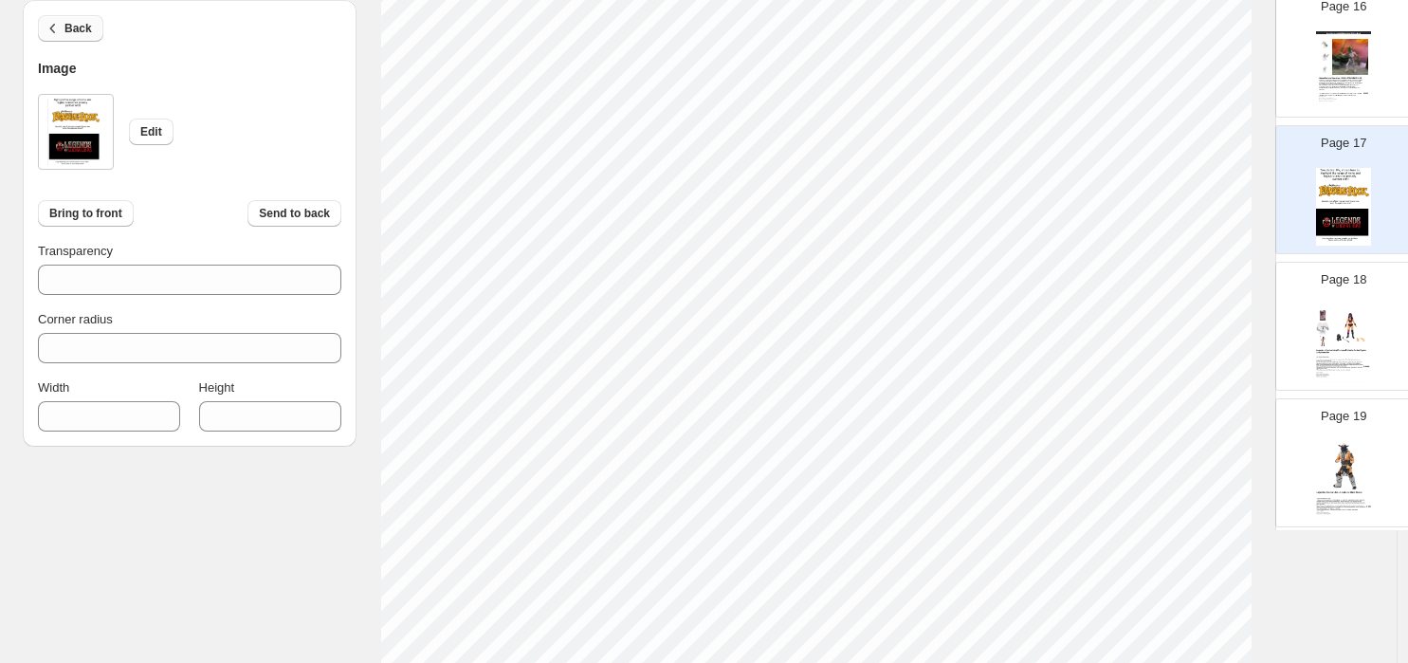
click at [69, 28] on span "Back" at bounding box center [77, 28] width 27 height 15
click at [82, 20] on button "Back" at bounding box center [70, 28] width 65 height 27
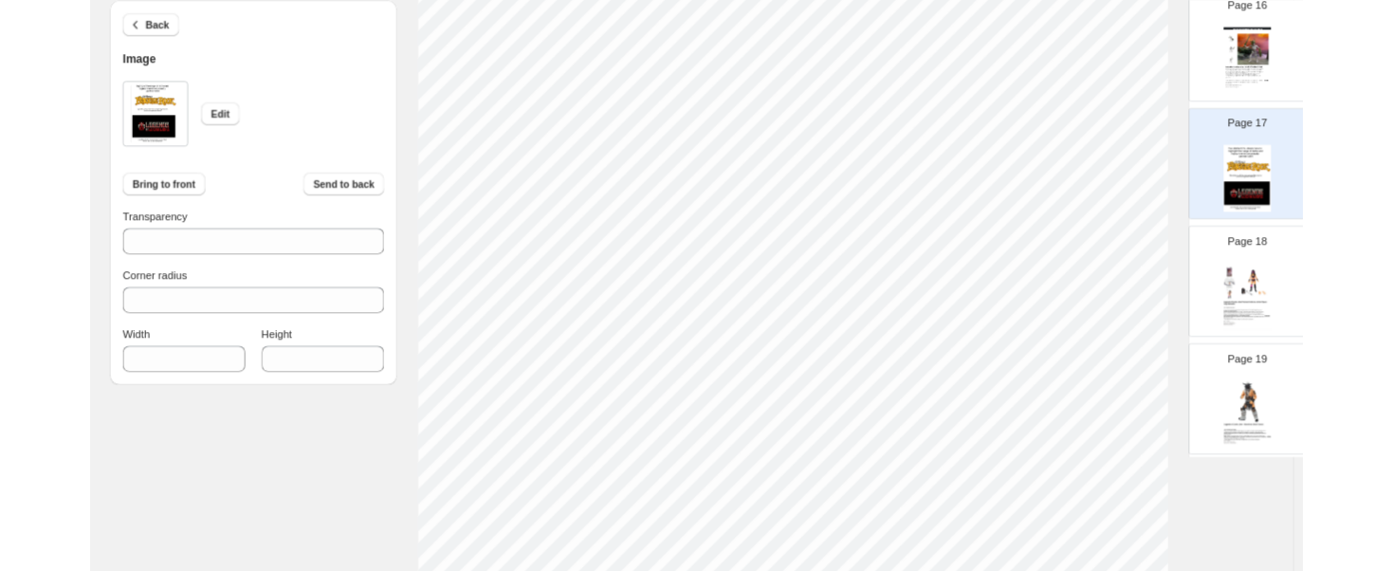
scroll to position [6, 0]
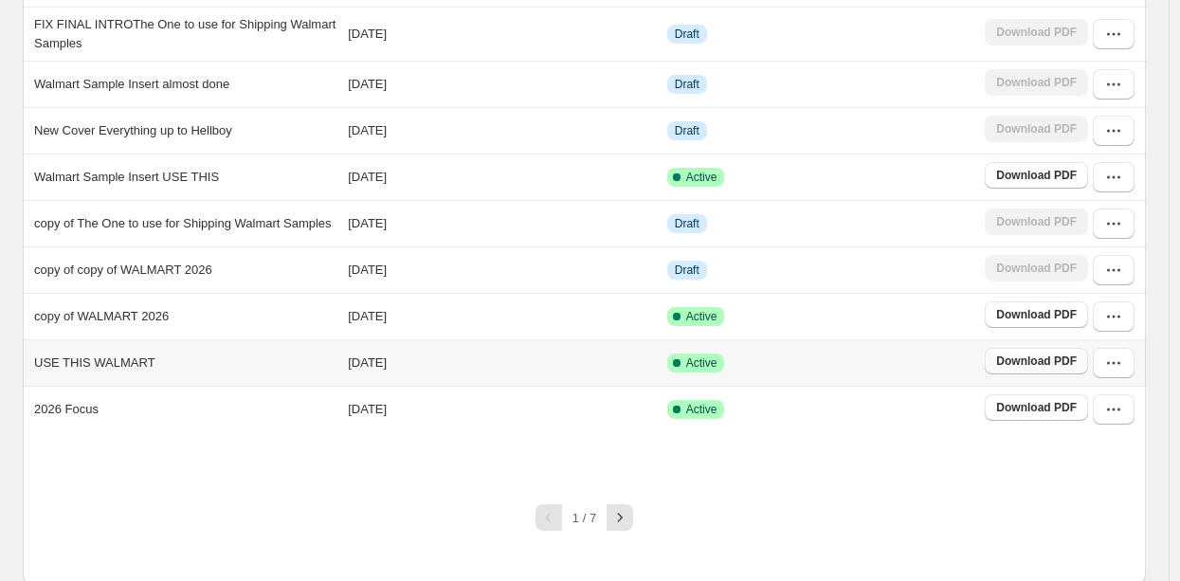
scroll to position [257, 0]
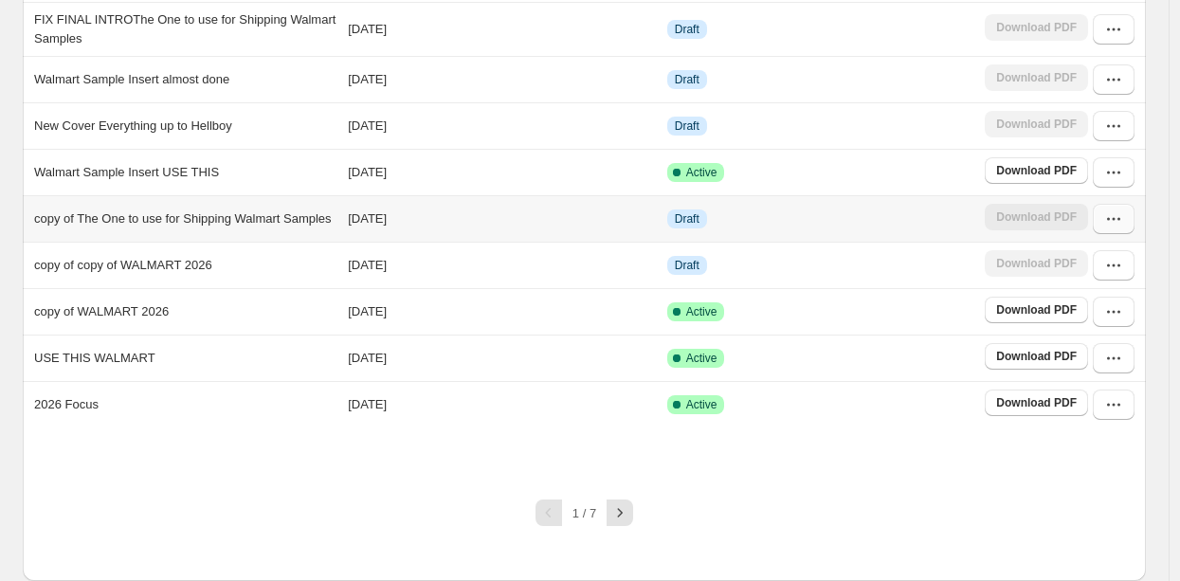
click at [1123, 228] on icon "button" at bounding box center [1114, 219] width 19 height 19
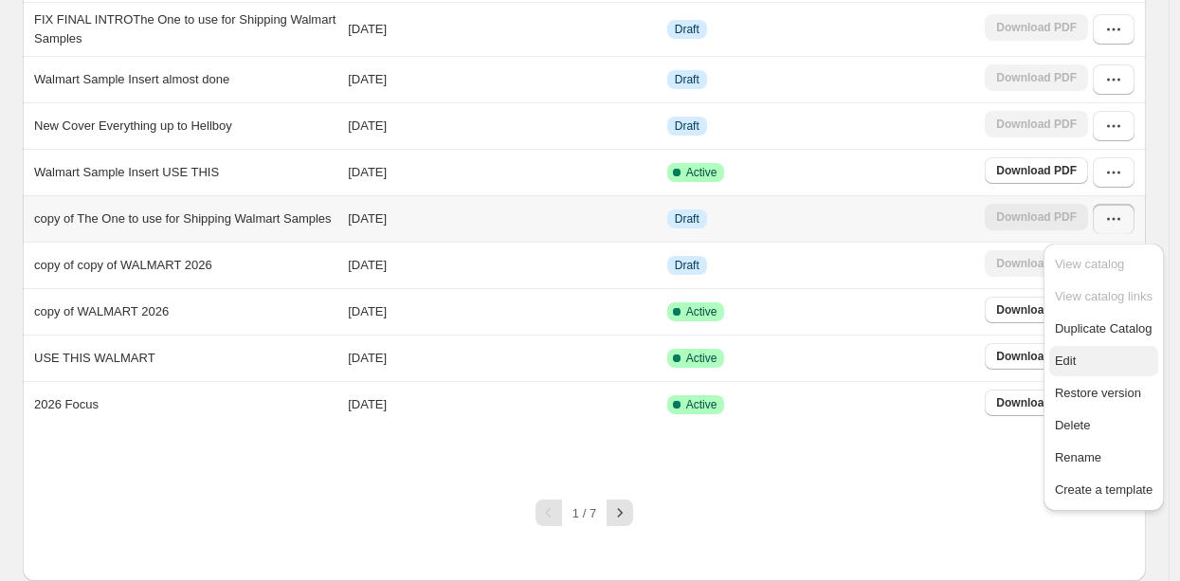
click at [1088, 352] on span "Edit" at bounding box center [1104, 361] width 98 height 19
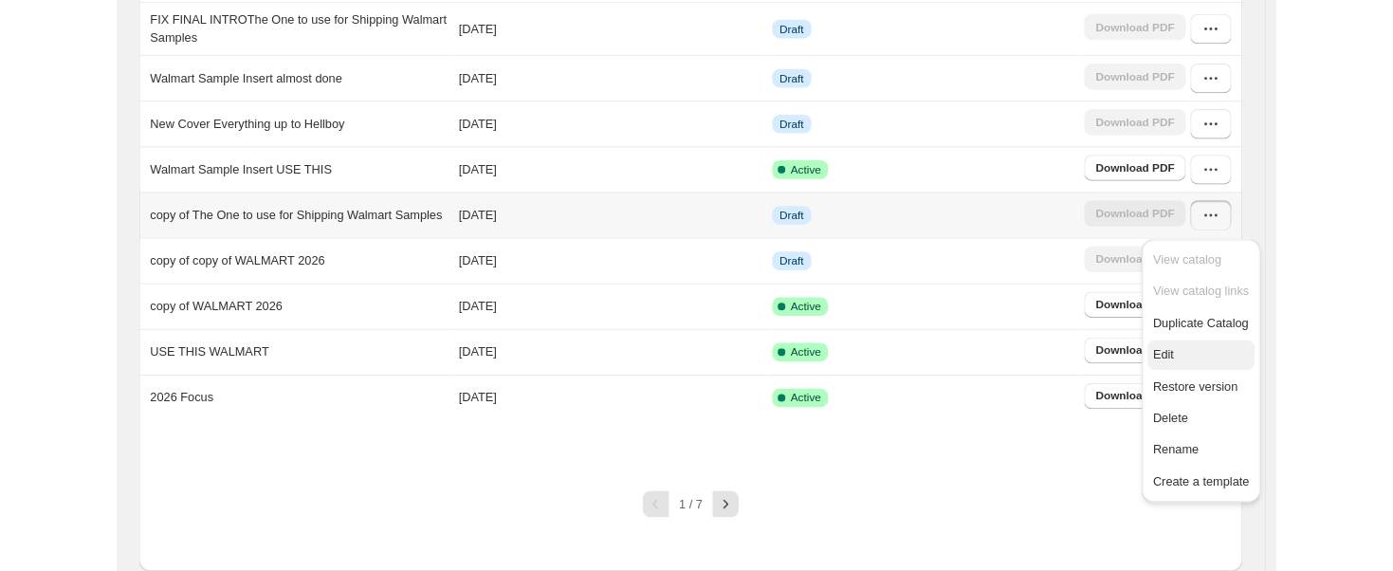
scroll to position [0, 0]
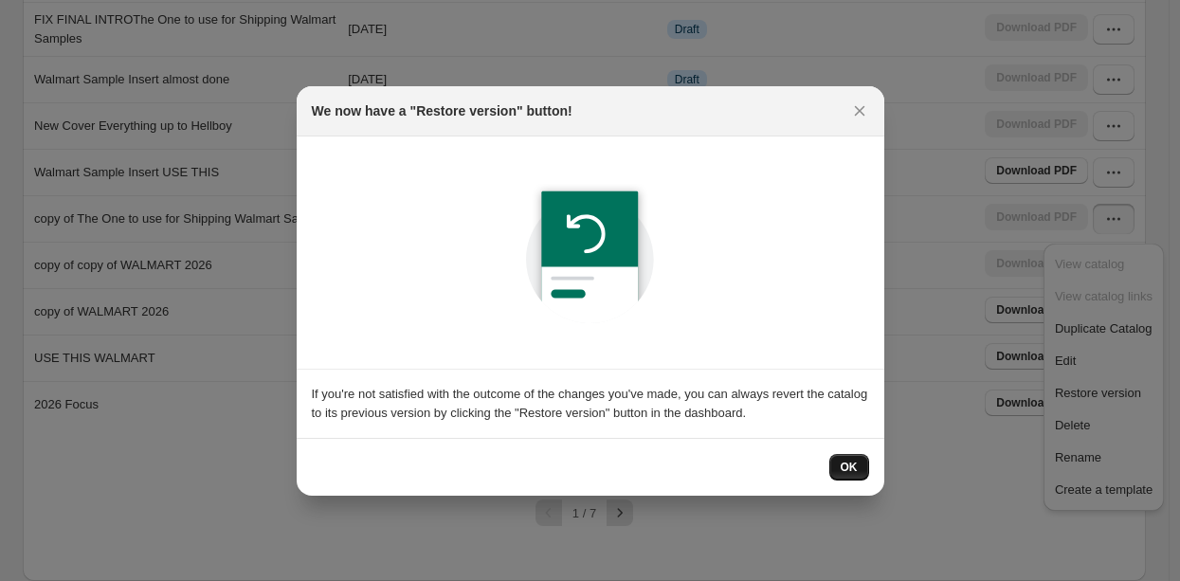
click at [852, 456] on button "OK" at bounding box center [850, 467] width 40 height 27
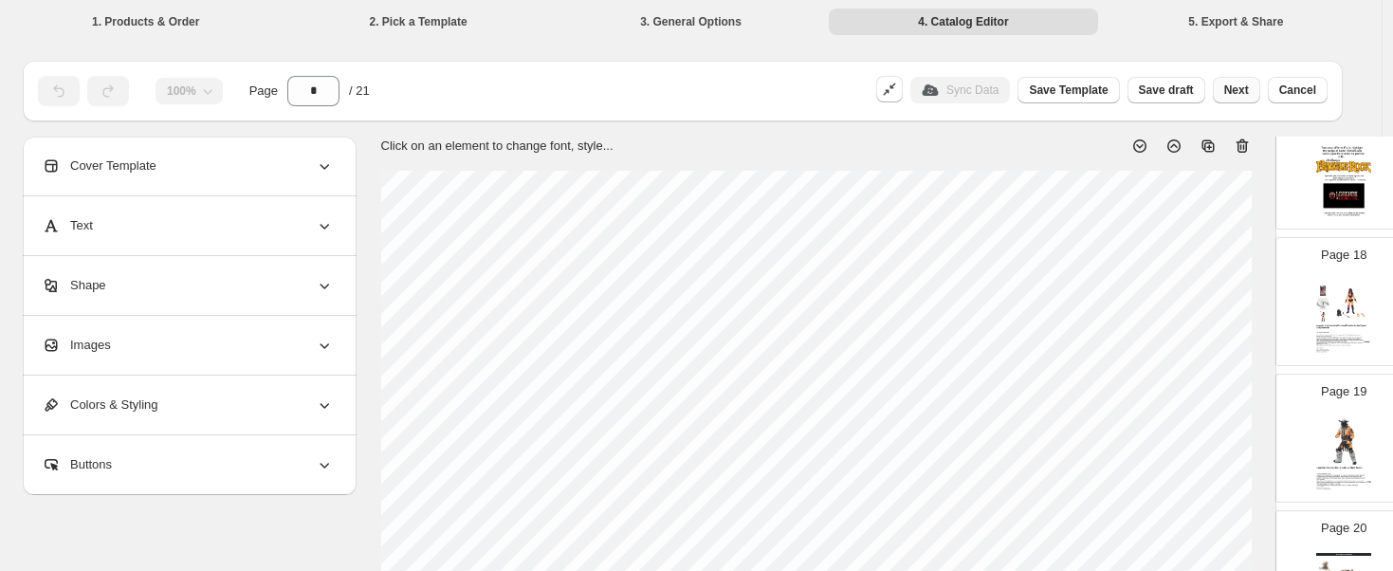
click at [1190, 94] on span "Next" at bounding box center [1236, 89] width 25 height 15
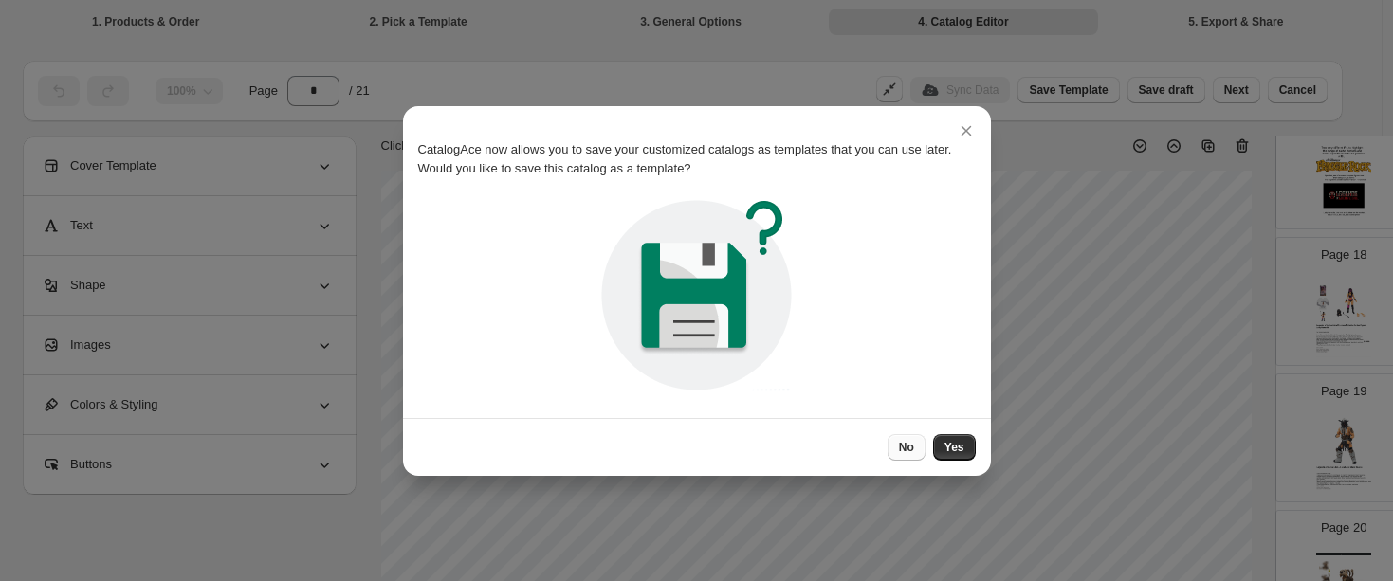
click at [907, 445] on span "No" at bounding box center [906, 447] width 15 height 15
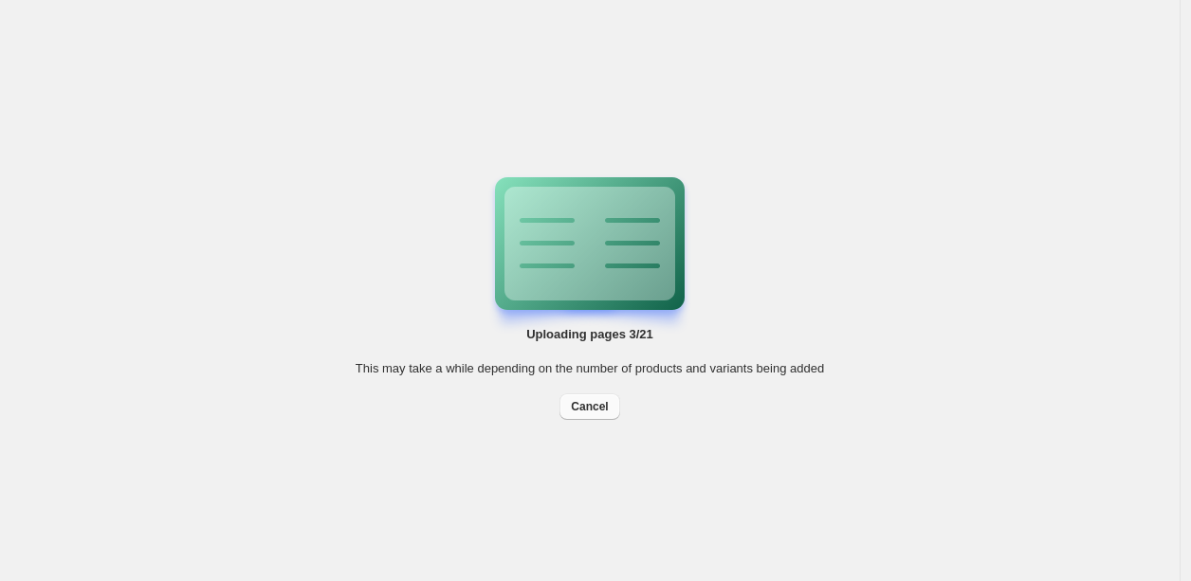
click at [598, 400] on span "Cancel" at bounding box center [589, 406] width 37 height 15
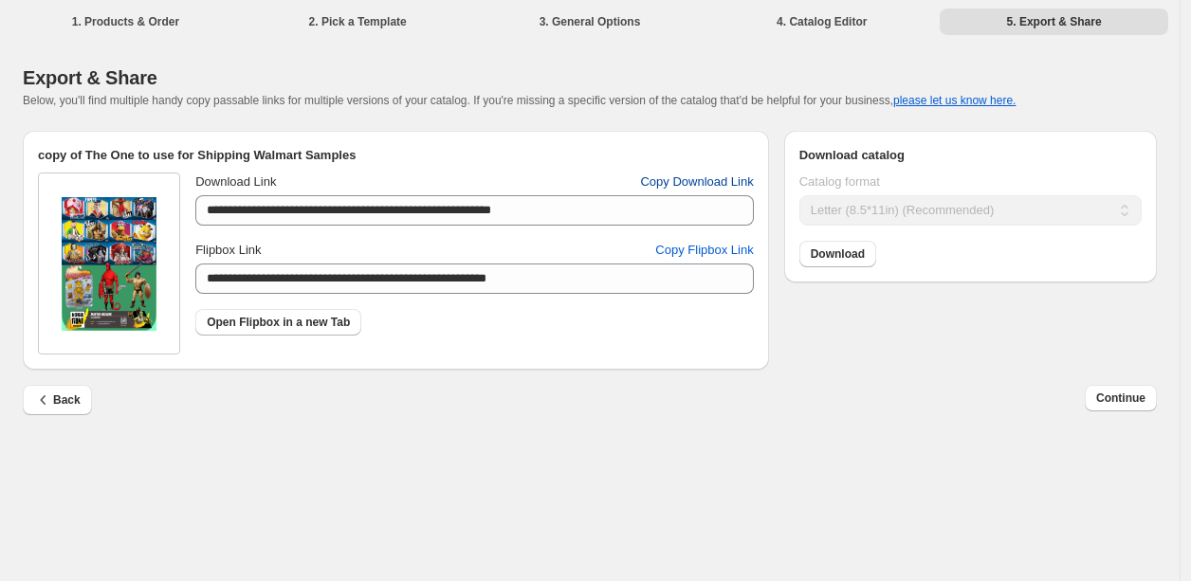
click at [706, 185] on span "Copy Download Link" at bounding box center [696, 182] width 113 height 19
